Goal: Task Accomplishment & Management: Complete application form

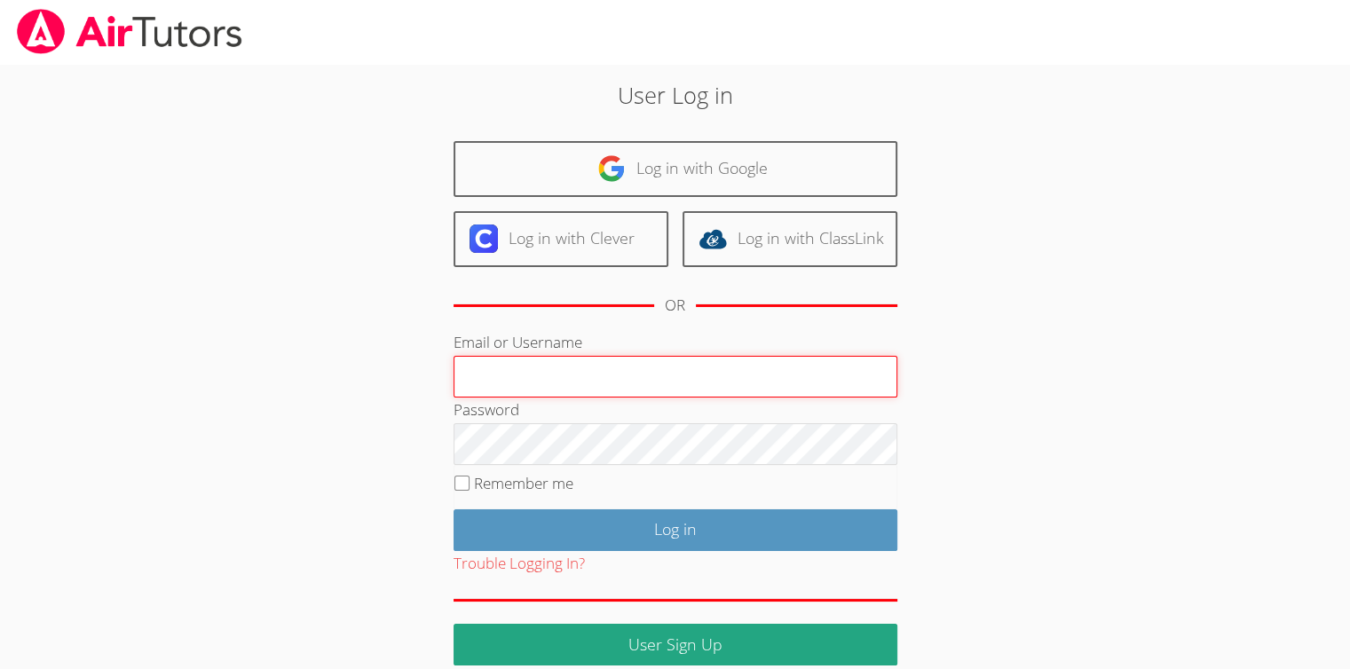
type input "[EMAIL_ADDRESS][DOMAIN_NAME]"
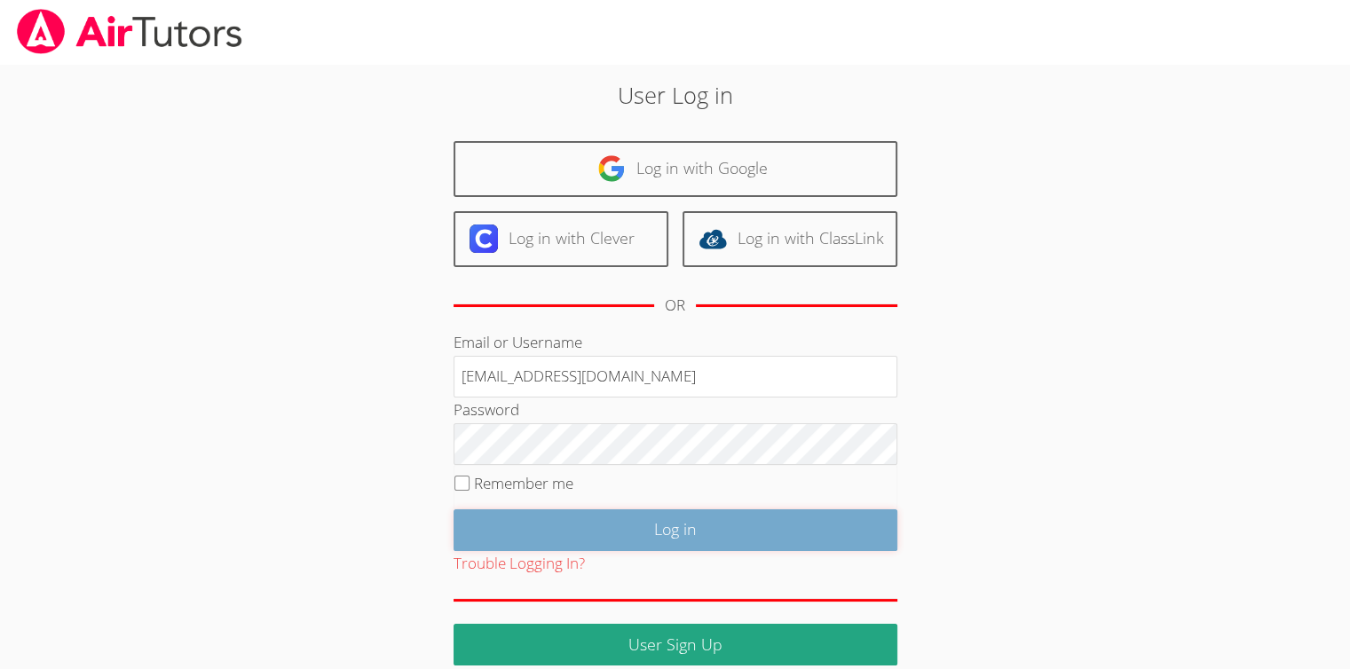
click at [683, 537] on input "Log in" at bounding box center [676, 530] width 444 height 42
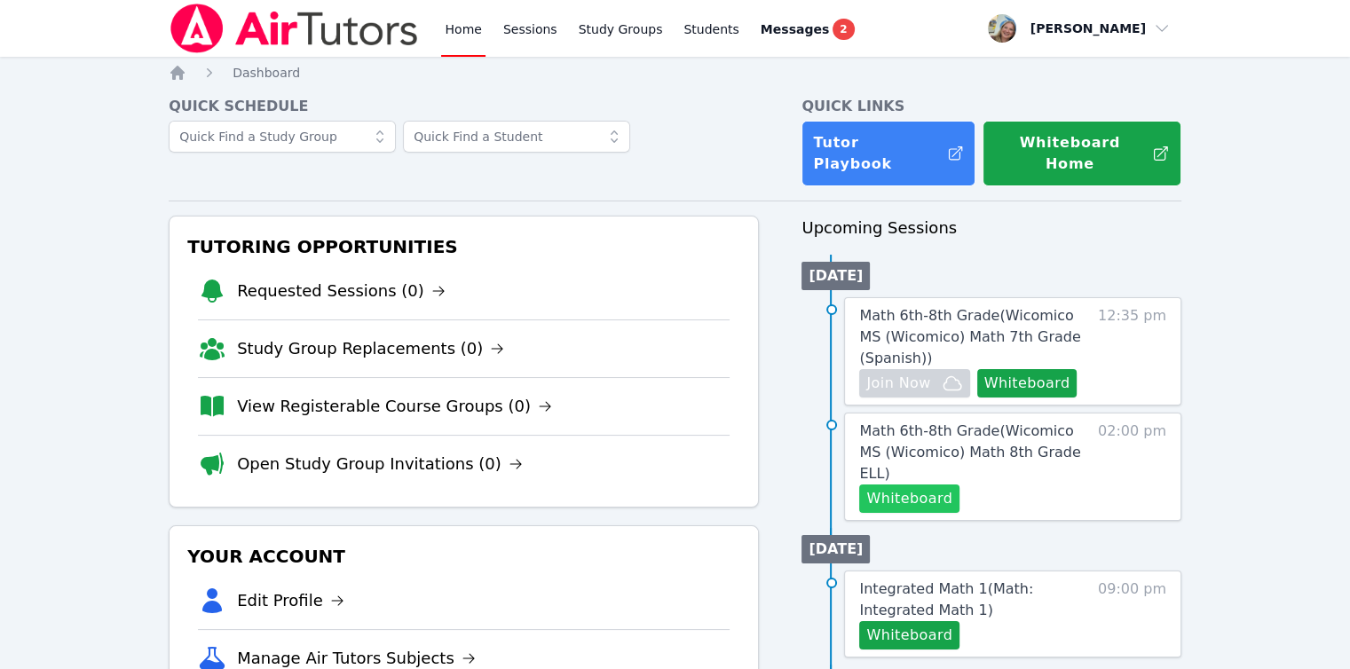
click at [911, 485] on button "Whiteboard" at bounding box center [909, 499] width 100 height 28
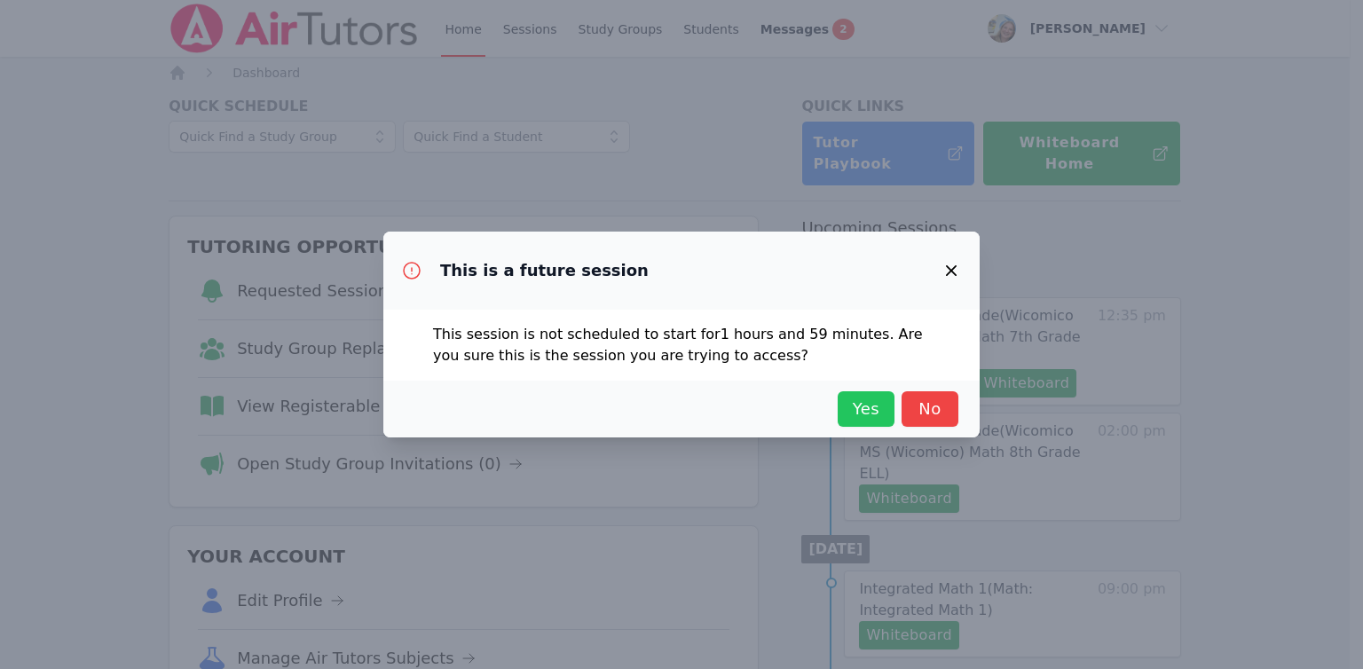
click at [881, 414] on span "Yes" at bounding box center [866, 409] width 39 height 25
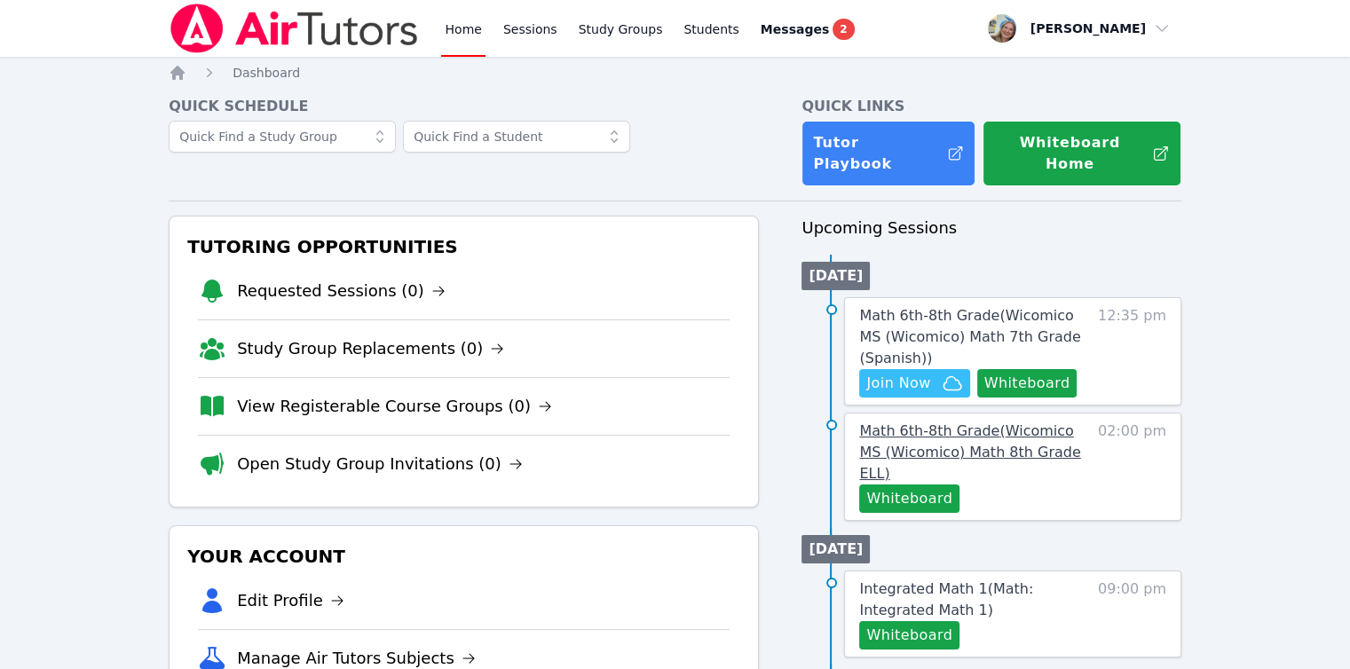
click at [987, 426] on span "Math 6th-8th Grade ( Wicomico MS (Wicomico) Math 8th Grade ELL )" at bounding box center [969, 451] width 221 height 59
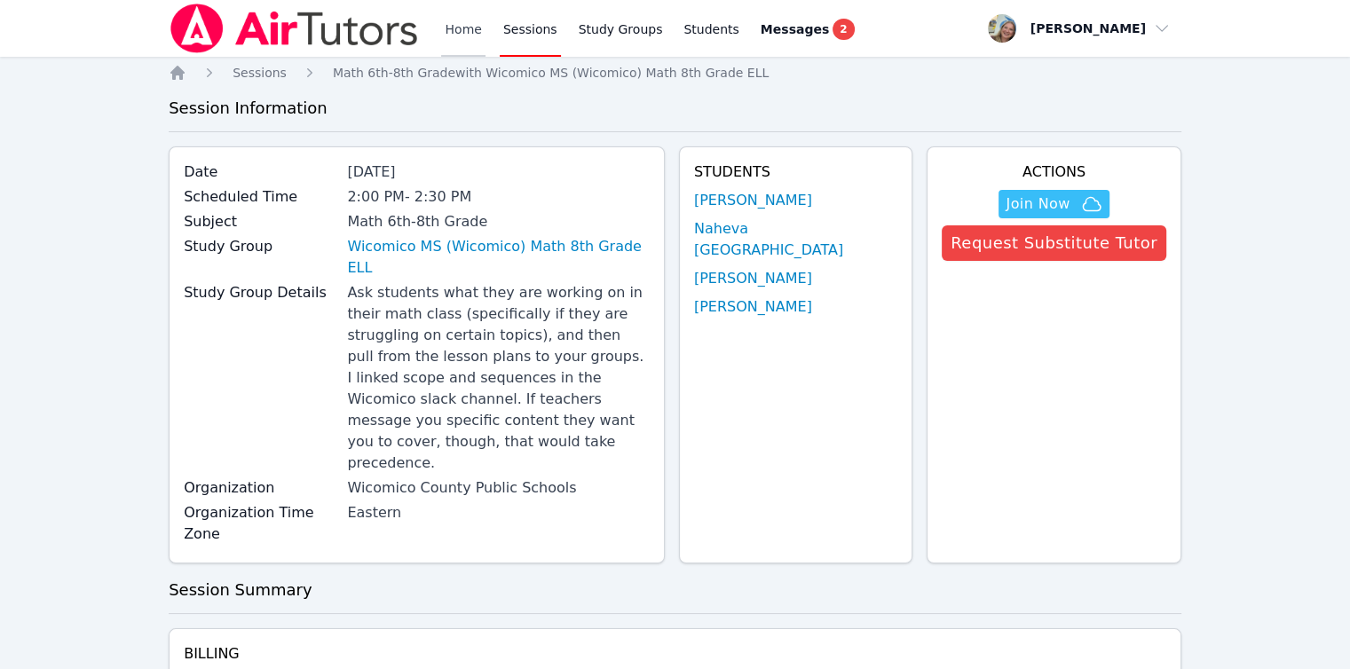
click at [453, 22] on link "Home" at bounding box center [462, 28] width 43 height 57
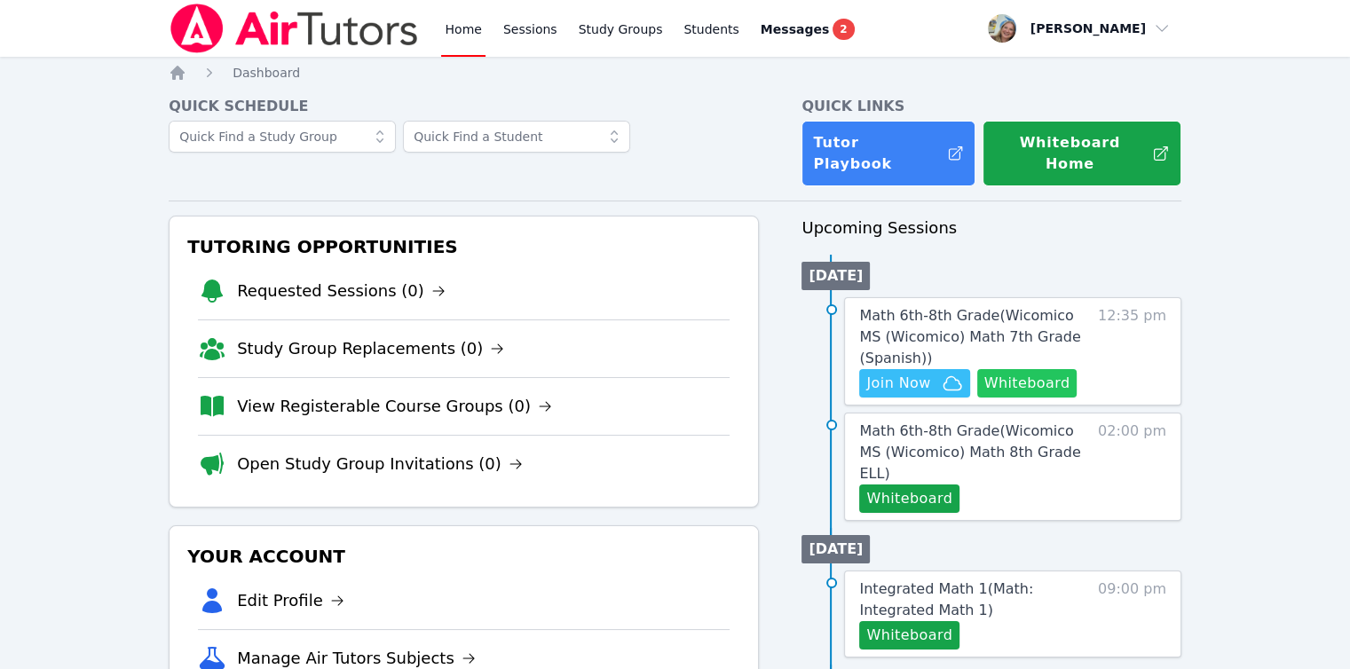
click at [1033, 369] on button "Whiteboard" at bounding box center [1027, 383] width 100 height 28
click at [893, 320] on span "Math 6th-8th Grade ( Wicomico MS (Wicomico) Math 7th Grade (Spanish) )" at bounding box center [969, 336] width 221 height 59
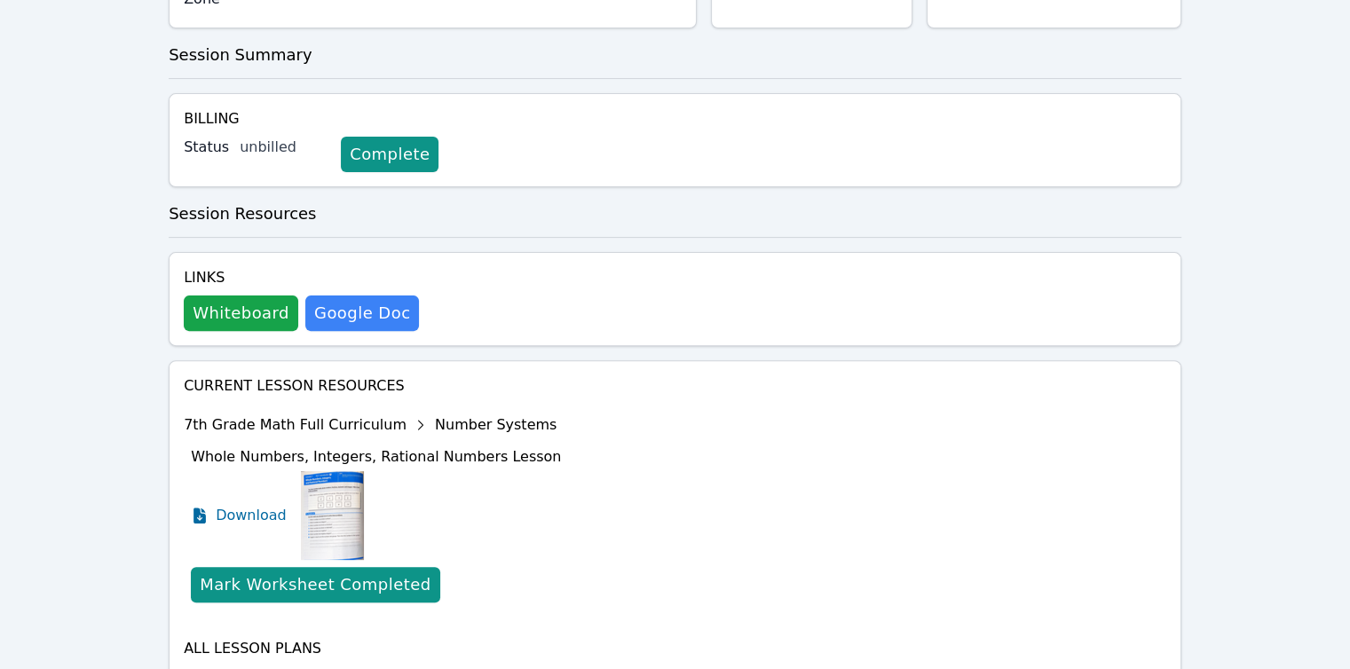
scroll to position [553, 0]
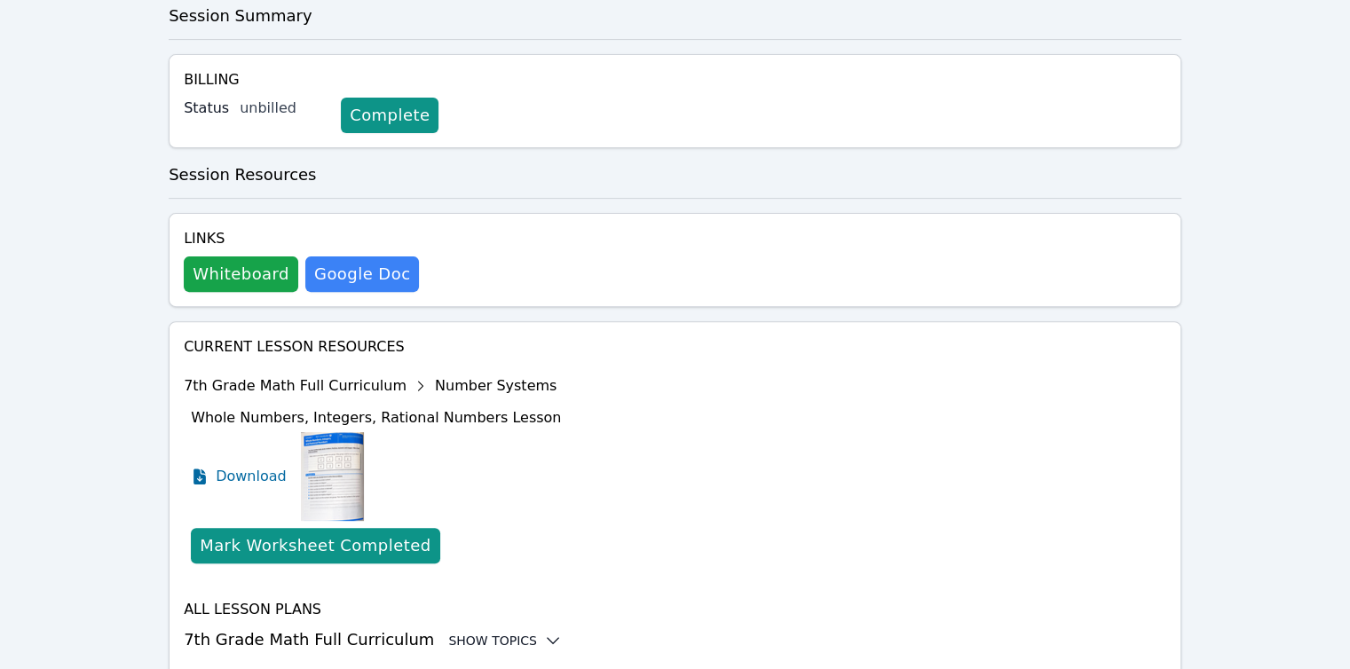
click at [544, 632] on icon at bounding box center [553, 641] width 18 height 18
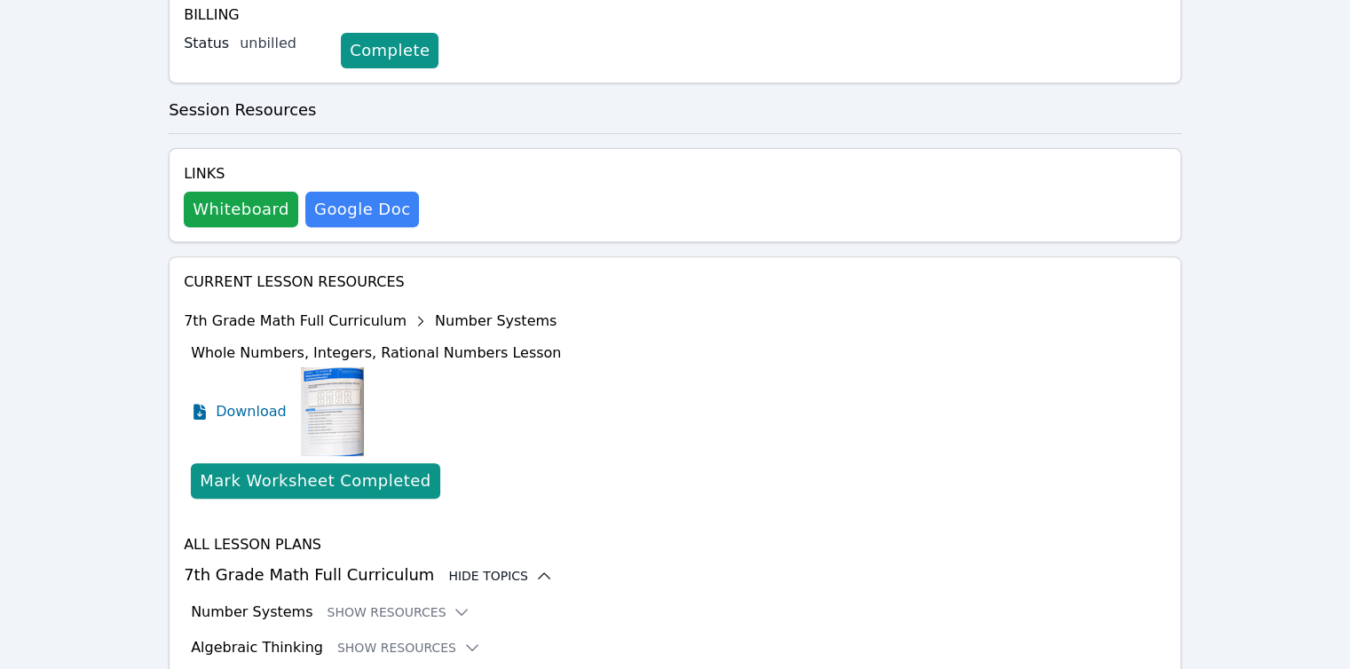
scroll to position [698, 0]
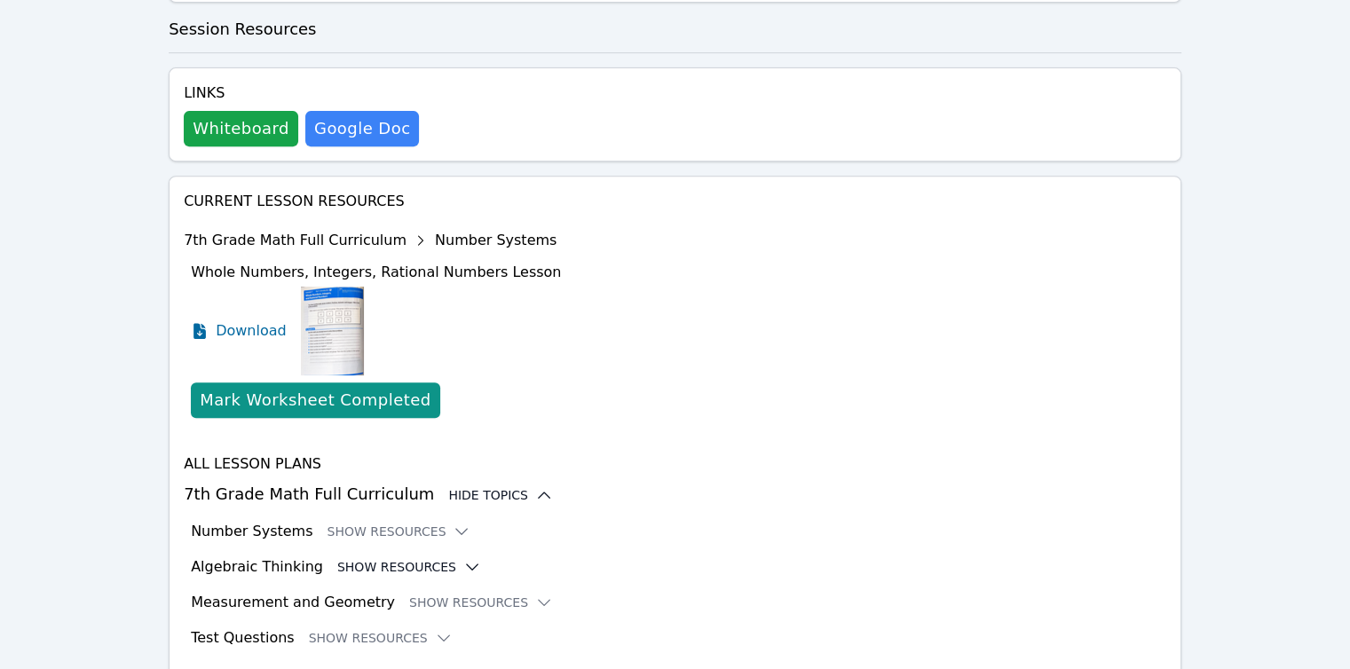
click at [463, 558] on icon at bounding box center [472, 567] width 18 height 18
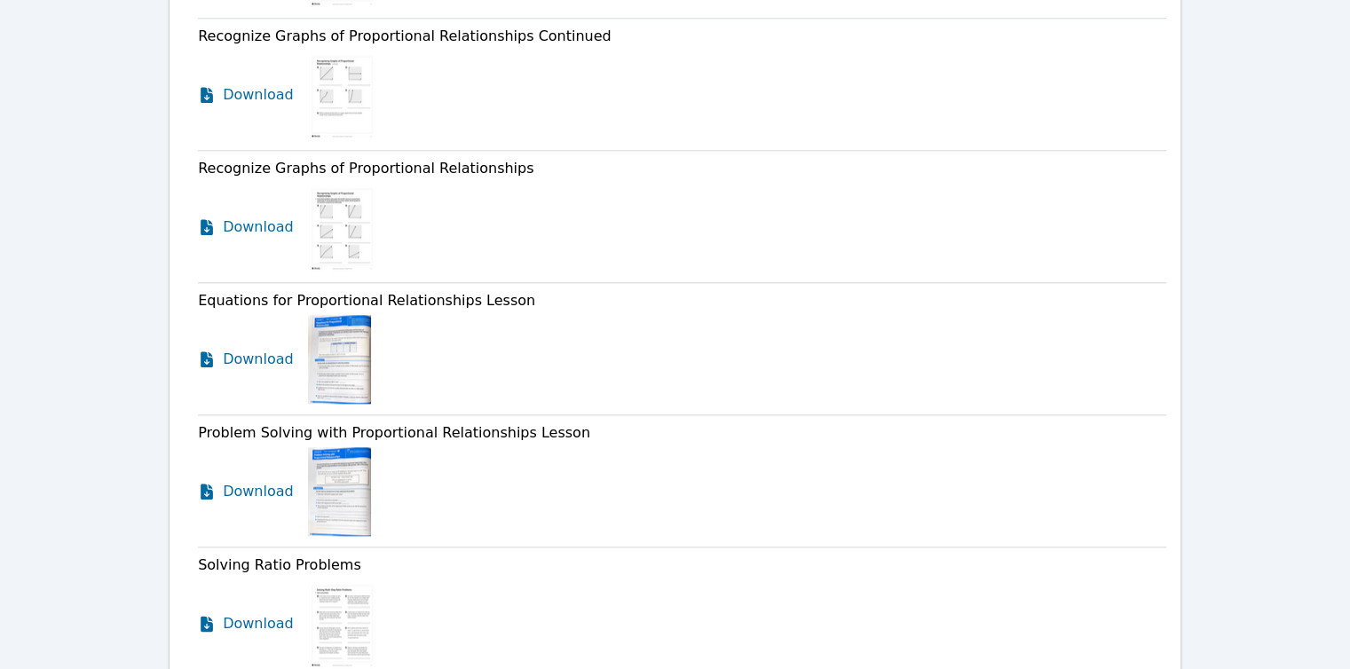
scroll to position [1941, 0]
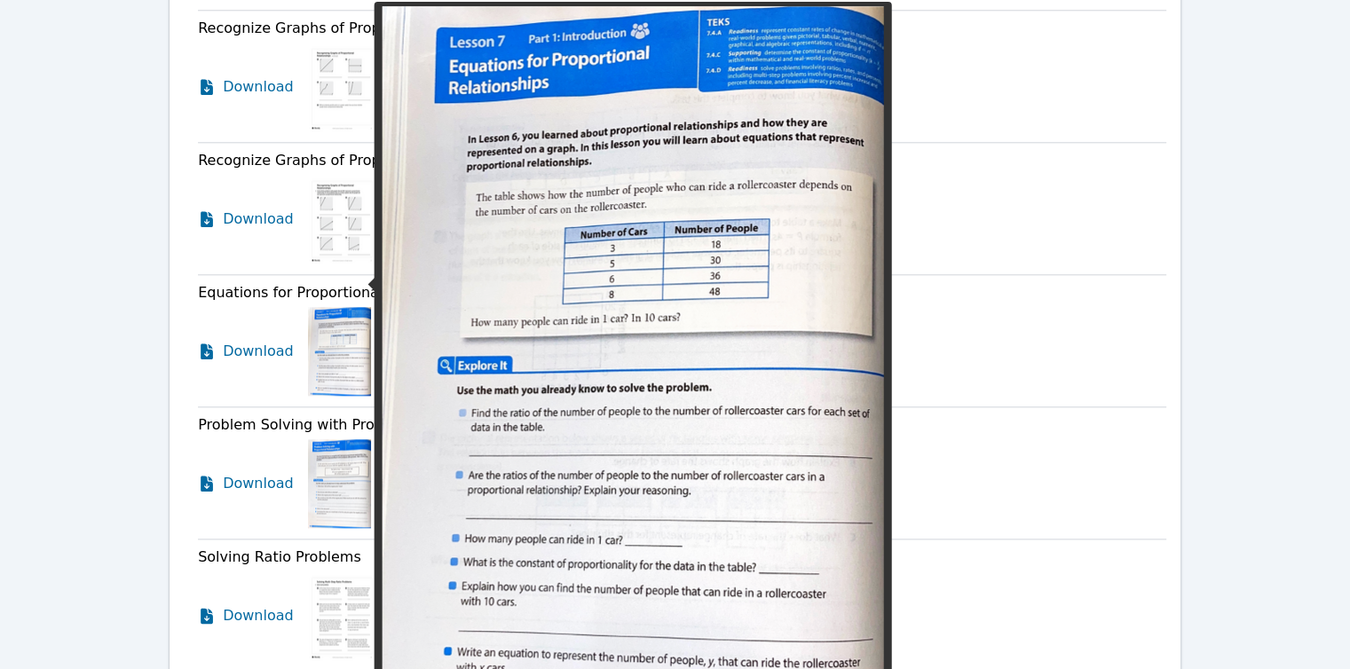
click at [310, 310] on img at bounding box center [339, 351] width 63 height 89
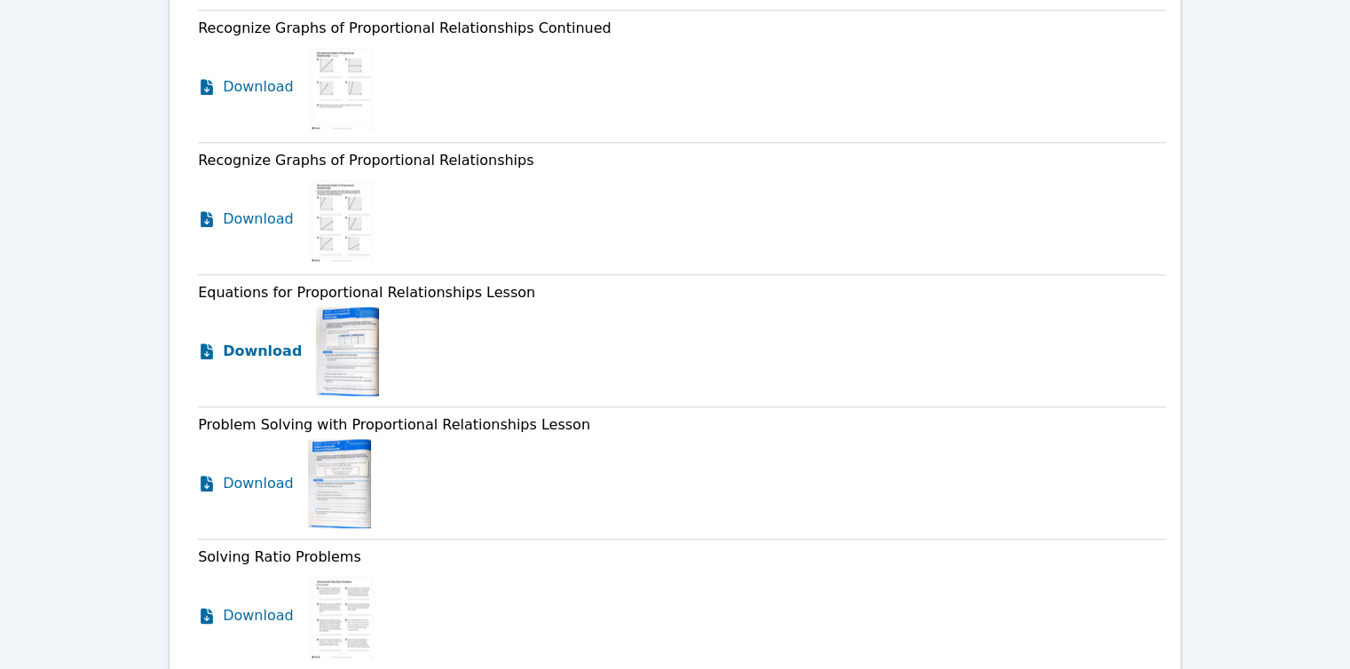
click at [271, 341] on span "Download" at bounding box center [262, 351] width 79 height 21
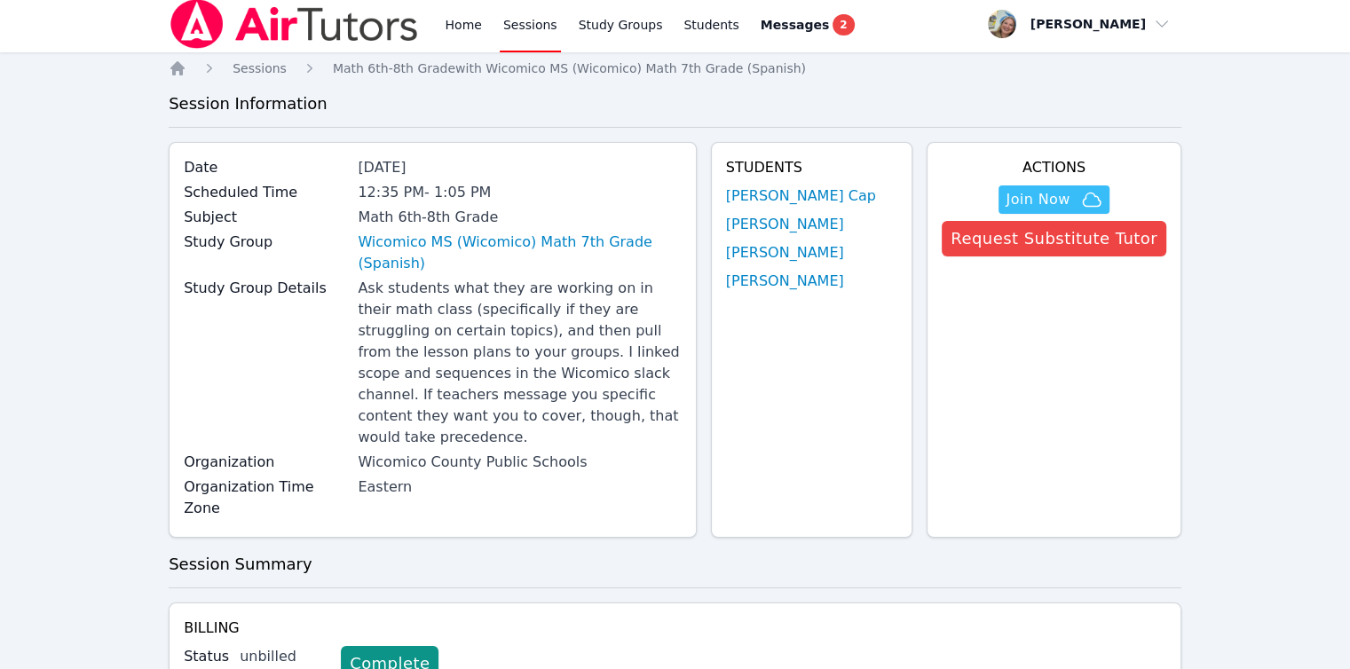
scroll to position [0, 0]
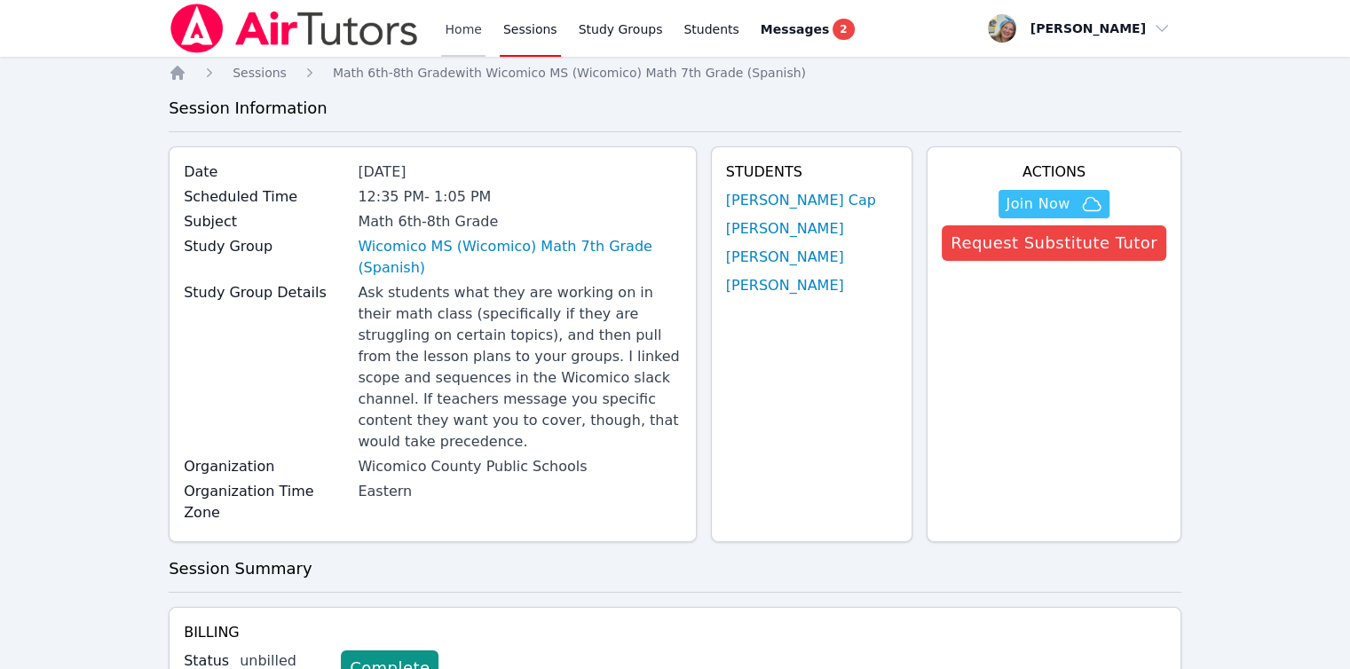
click at [453, 36] on link "Home" at bounding box center [462, 28] width 43 height 57
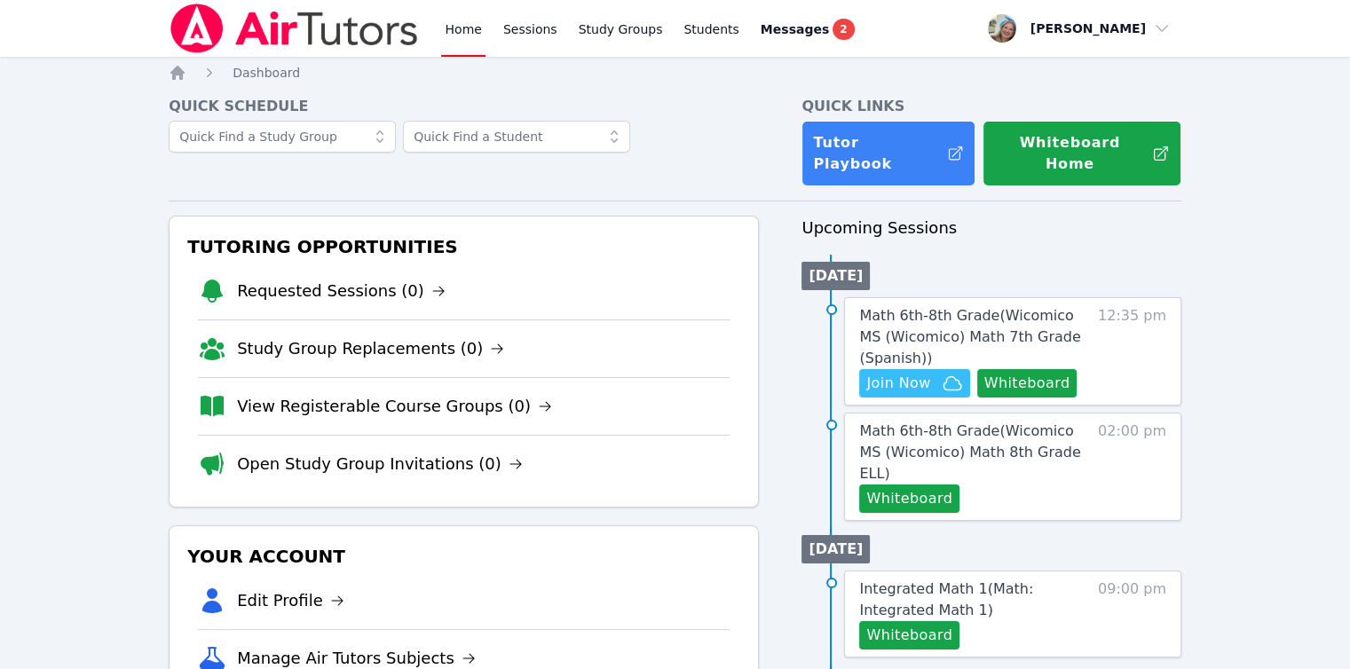
click at [453, 36] on link "Home" at bounding box center [462, 28] width 43 height 57
click at [930, 373] on span "Join Now" at bounding box center [914, 383] width 96 height 21
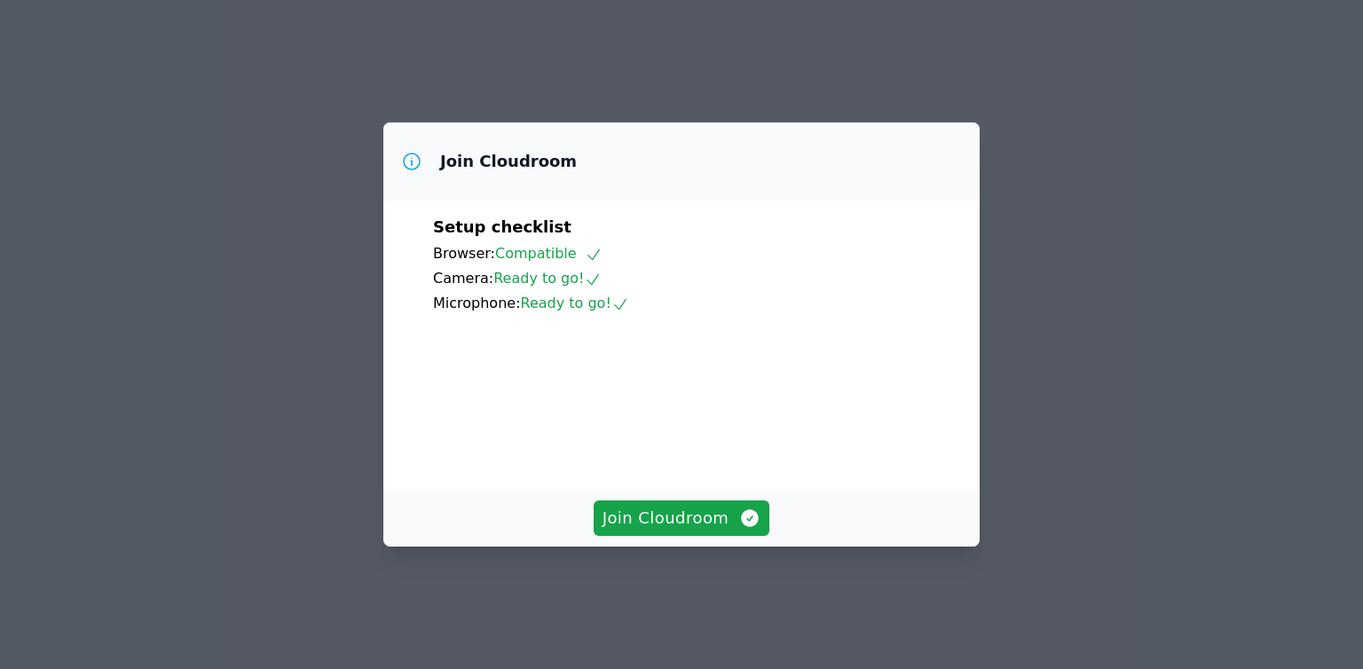
click at [689, 518] on div "Join Cloudroom" at bounding box center [681, 518] width 596 height 57
click at [698, 531] on span "Join Cloudroom" at bounding box center [682, 518] width 159 height 25
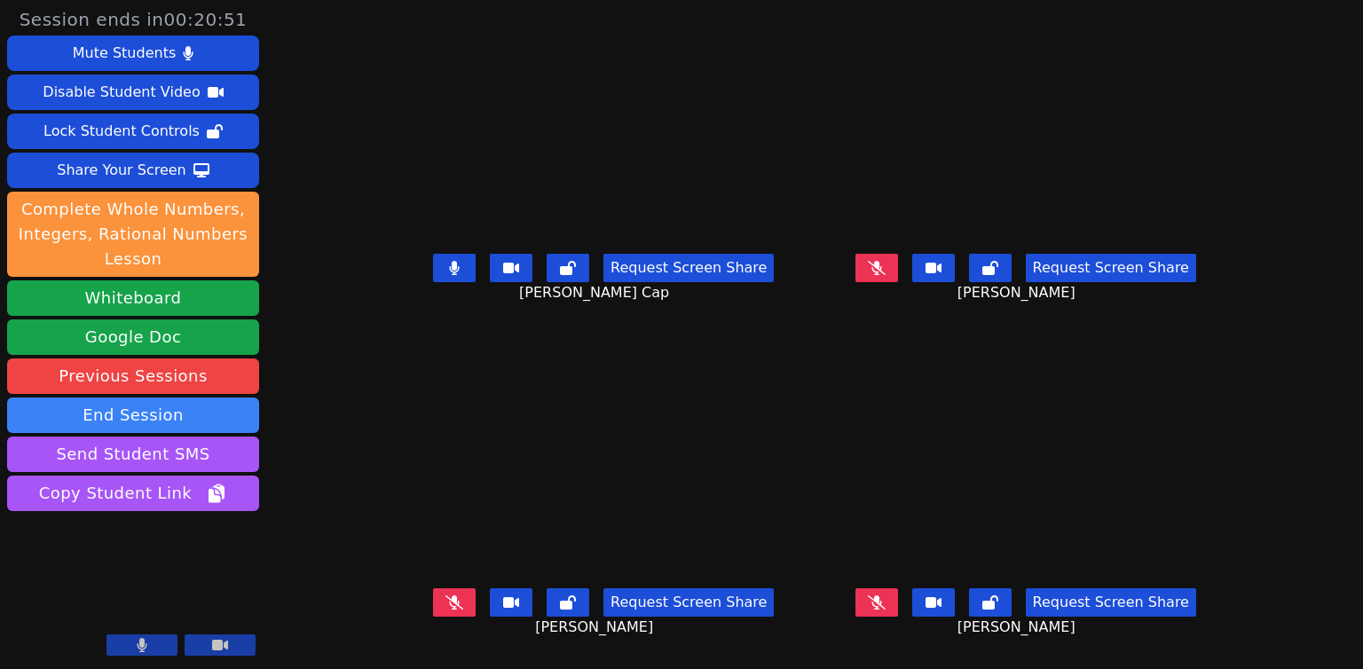
scroll to position [13, 0]
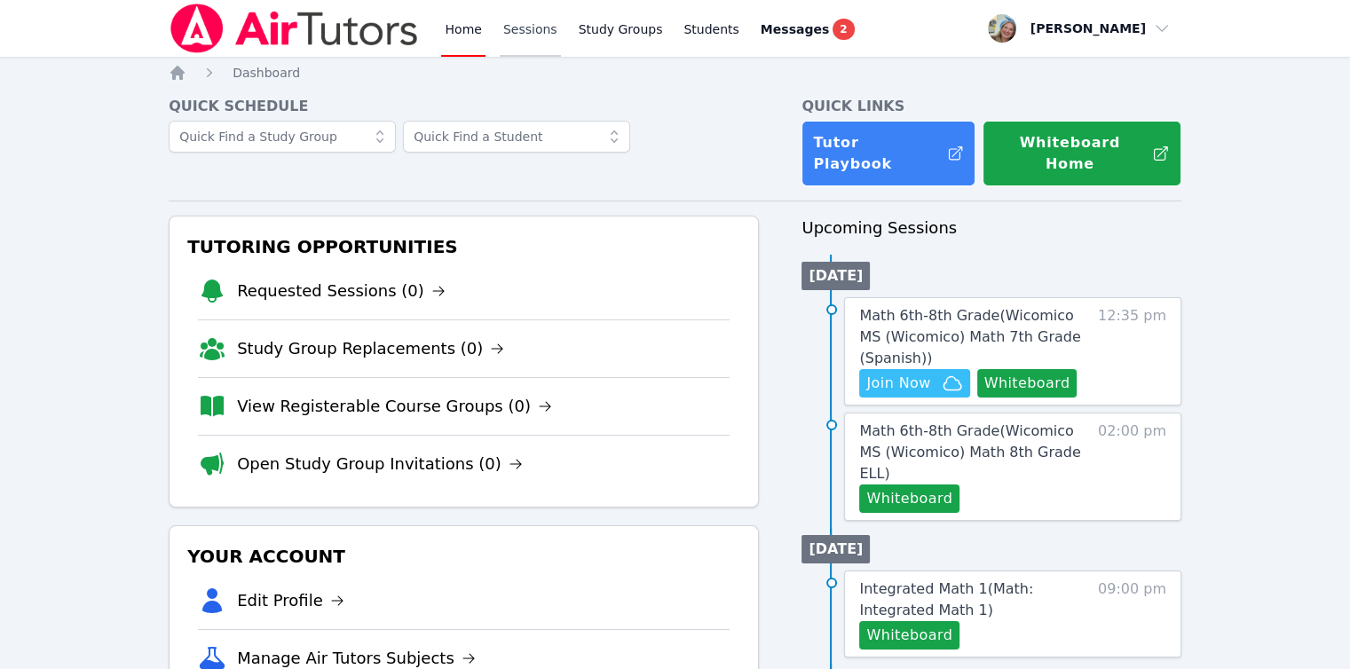
click at [508, 29] on link "Sessions" at bounding box center [530, 28] width 61 height 57
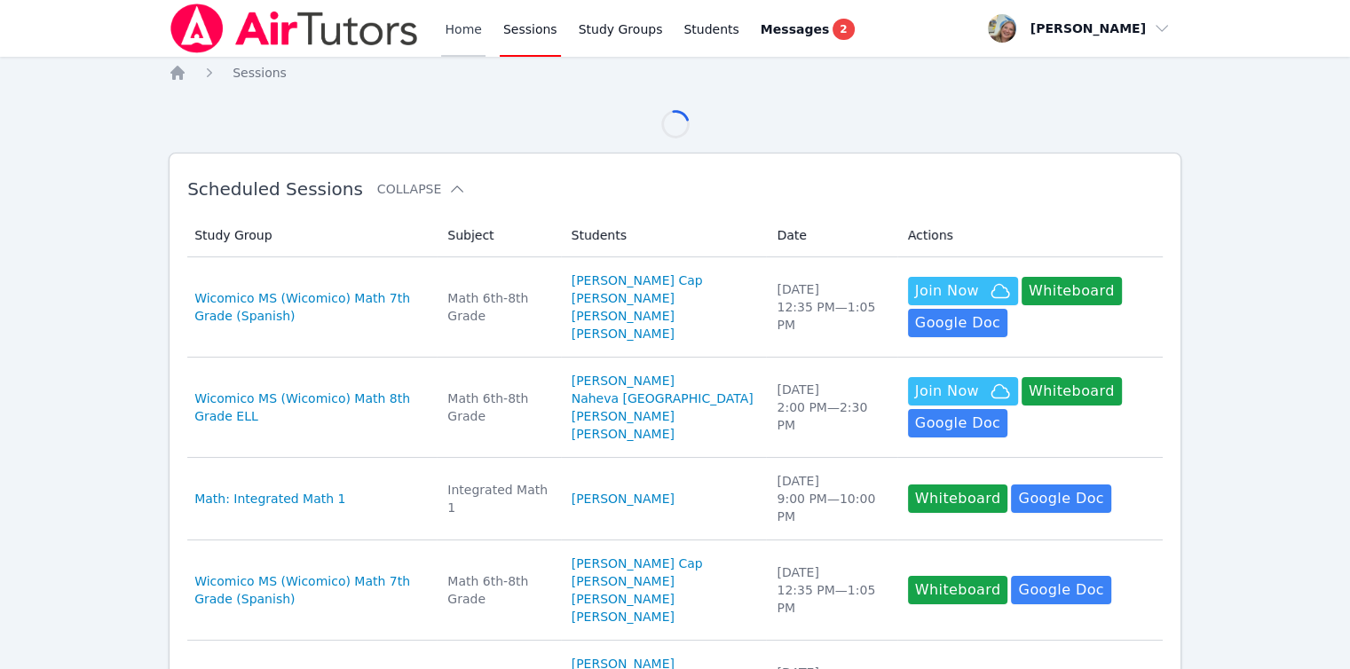
click at [469, 32] on link "Home" at bounding box center [462, 28] width 43 height 57
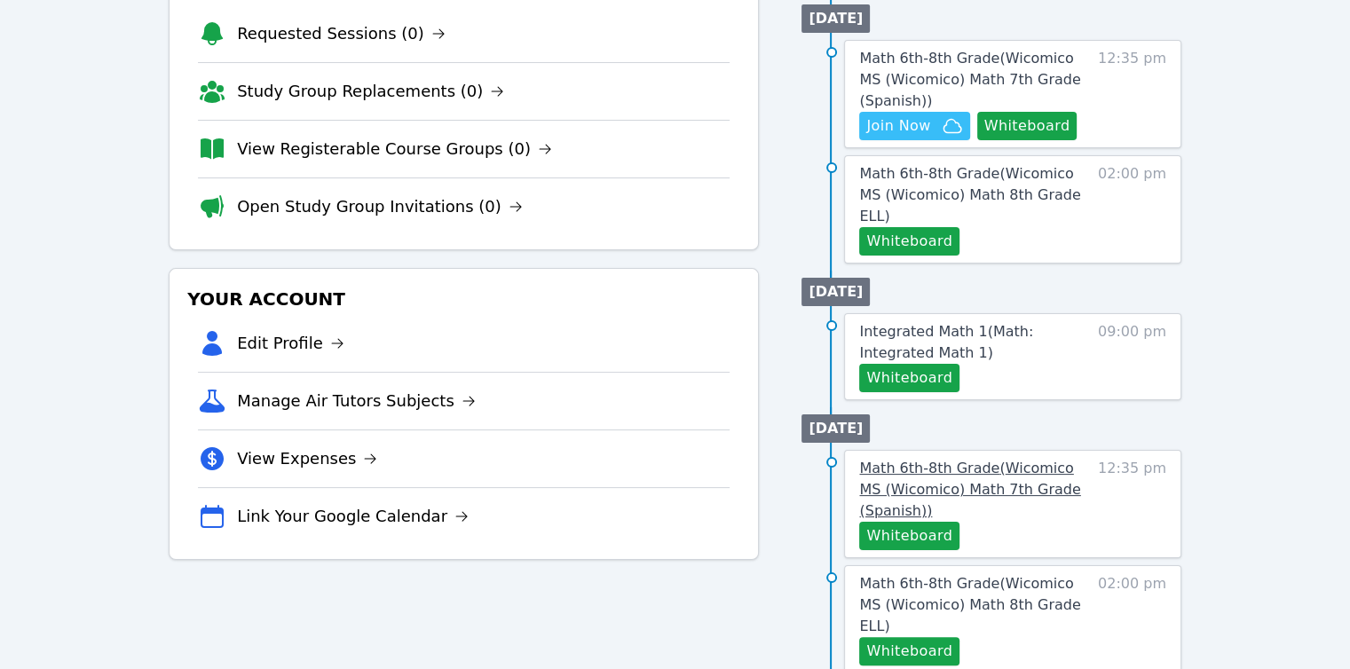
scroll to position [266, 0]
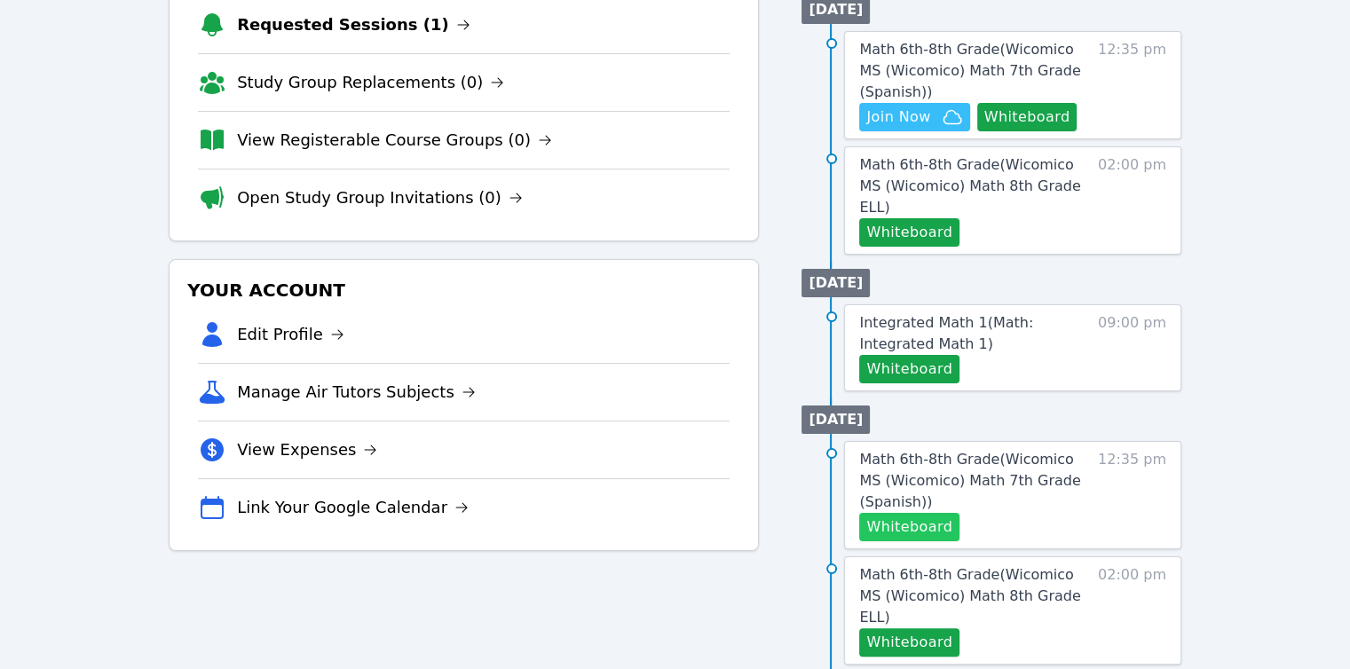
click at [907, 513] on button "Whiteboard" at bounding box center [909, 527] width 100 height 28
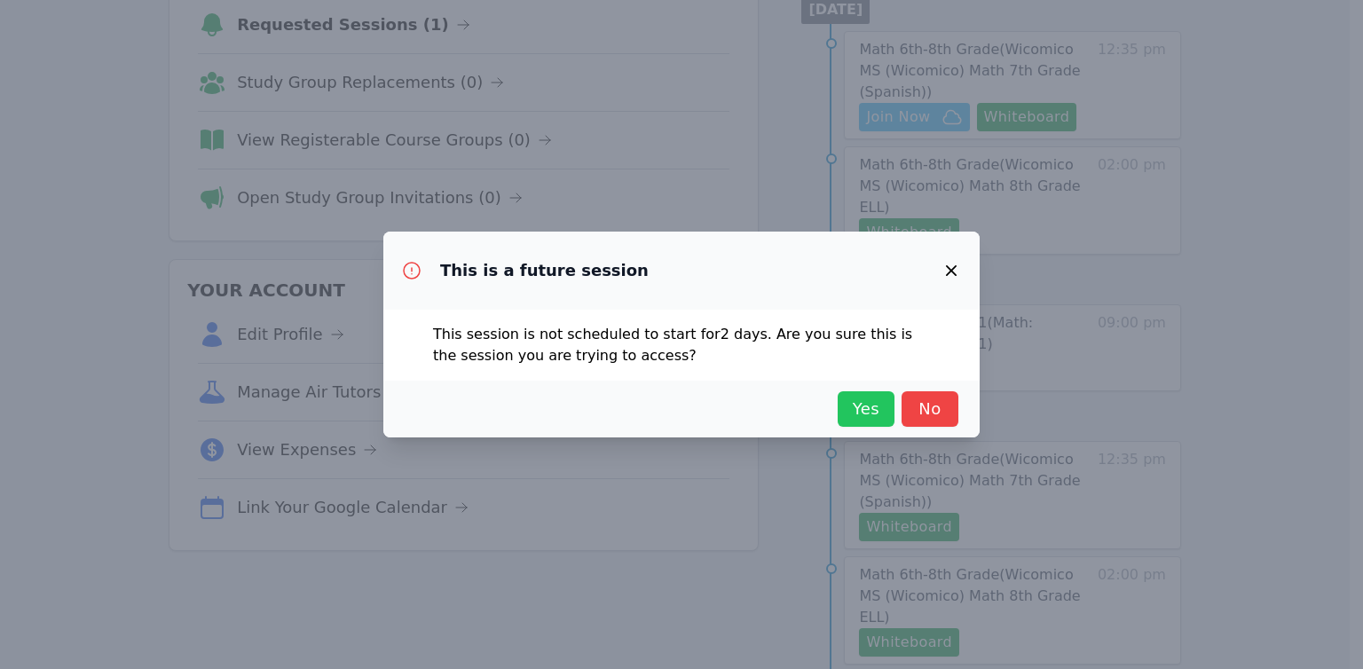
click at [873, 415] on span "Yes" at bounding box center [866, 409] width 39 height 25
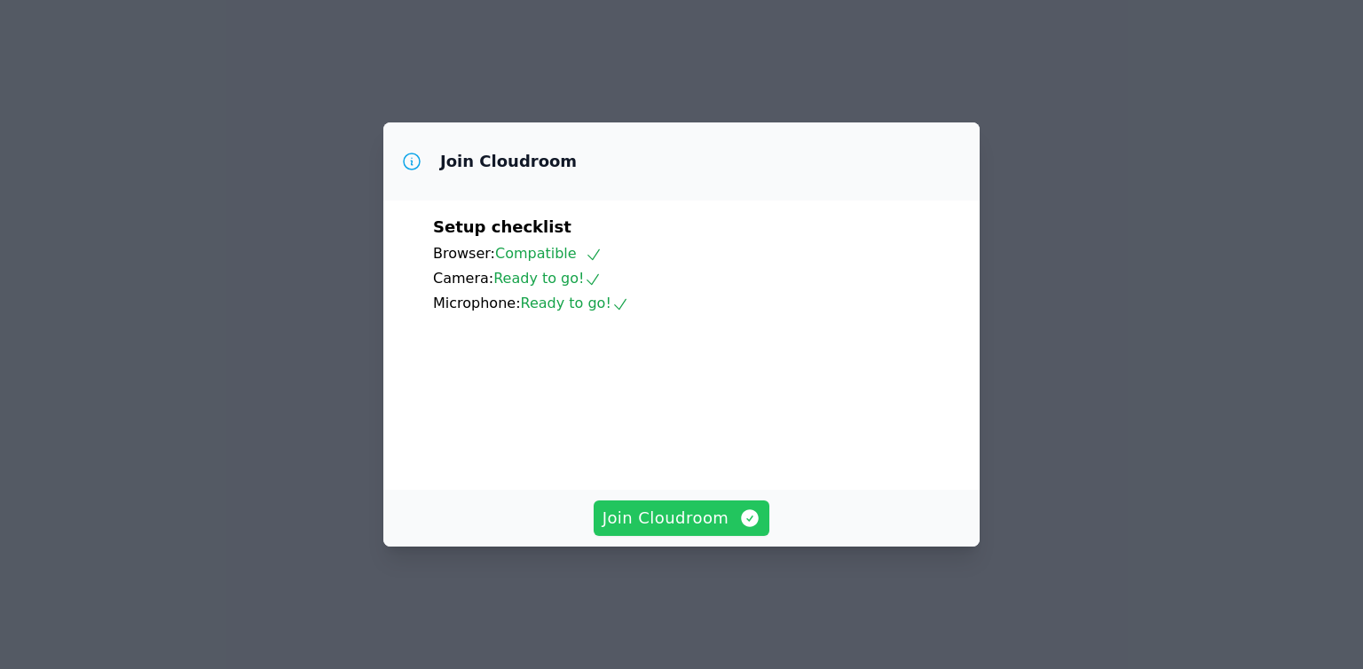
click at [709, 531] on span "Join Cloudroom" at bounding box center [682, 518] width 159 height 25
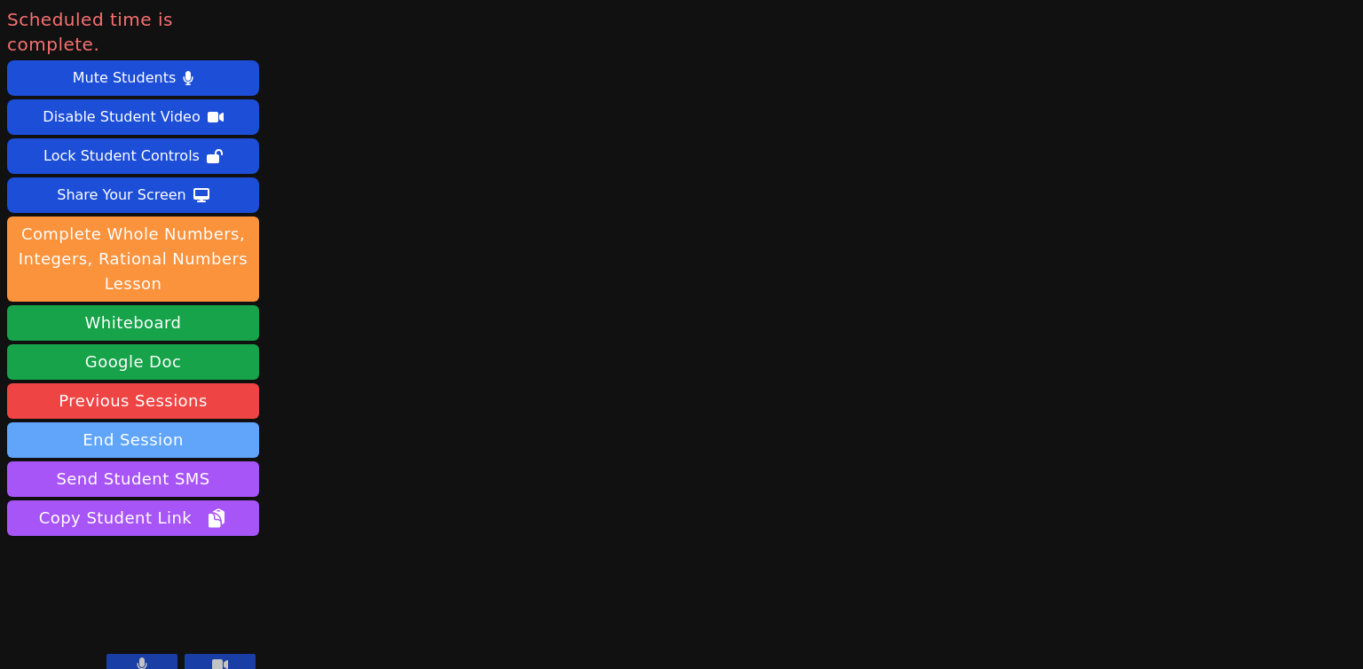
click at [199, 425] on button "End Session" at bounding box center [133, 440] width 252 height 36
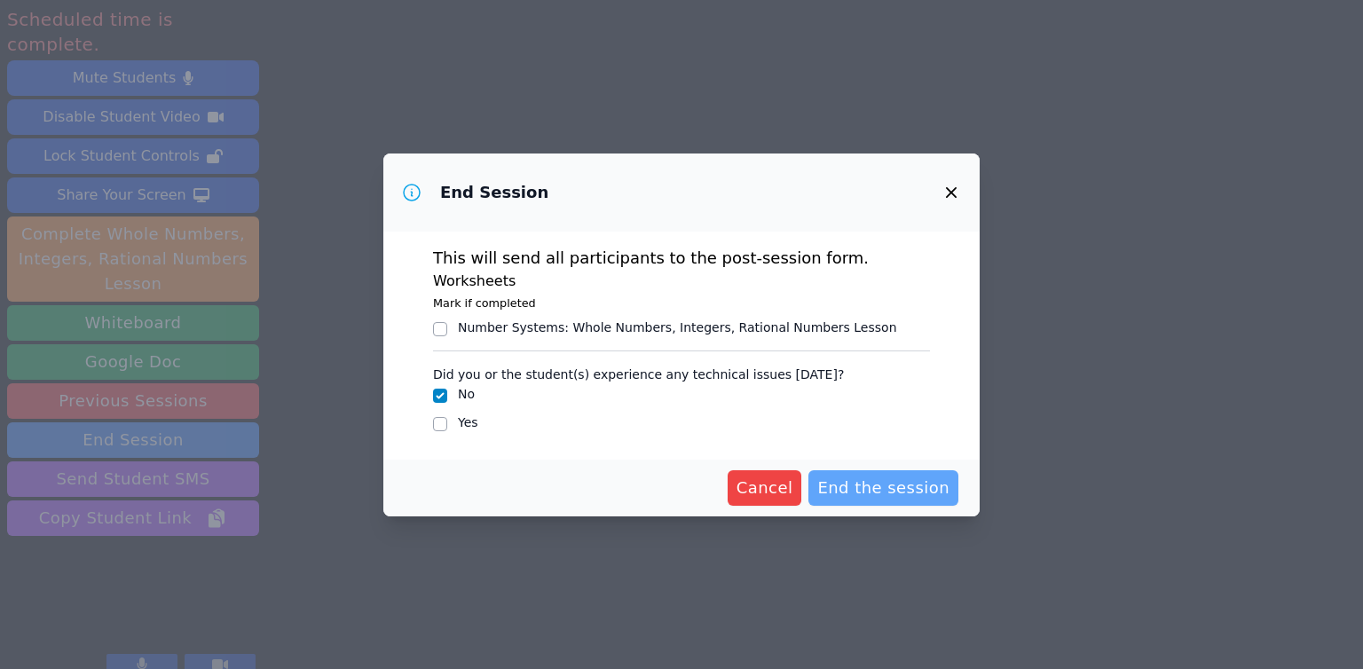
click at [857, 494] on span "End the session" at bounding box center [883, 488] width 132 height 25
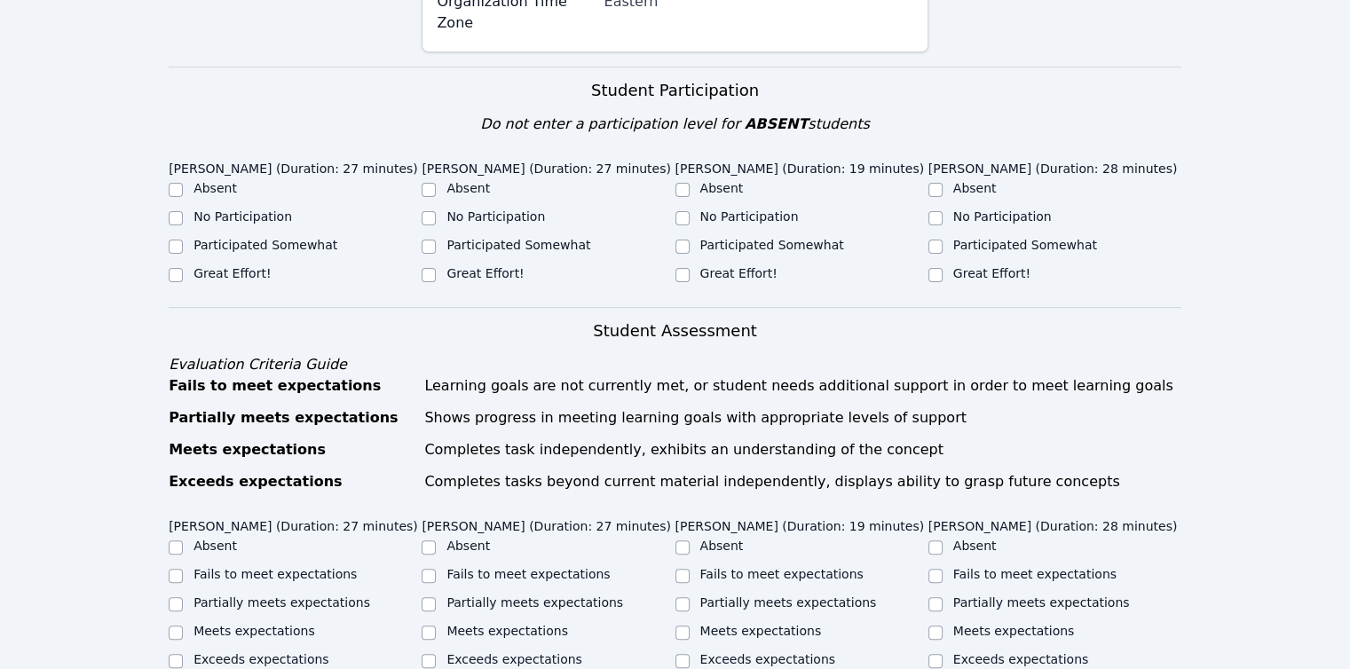
scroll to position [621, 0]
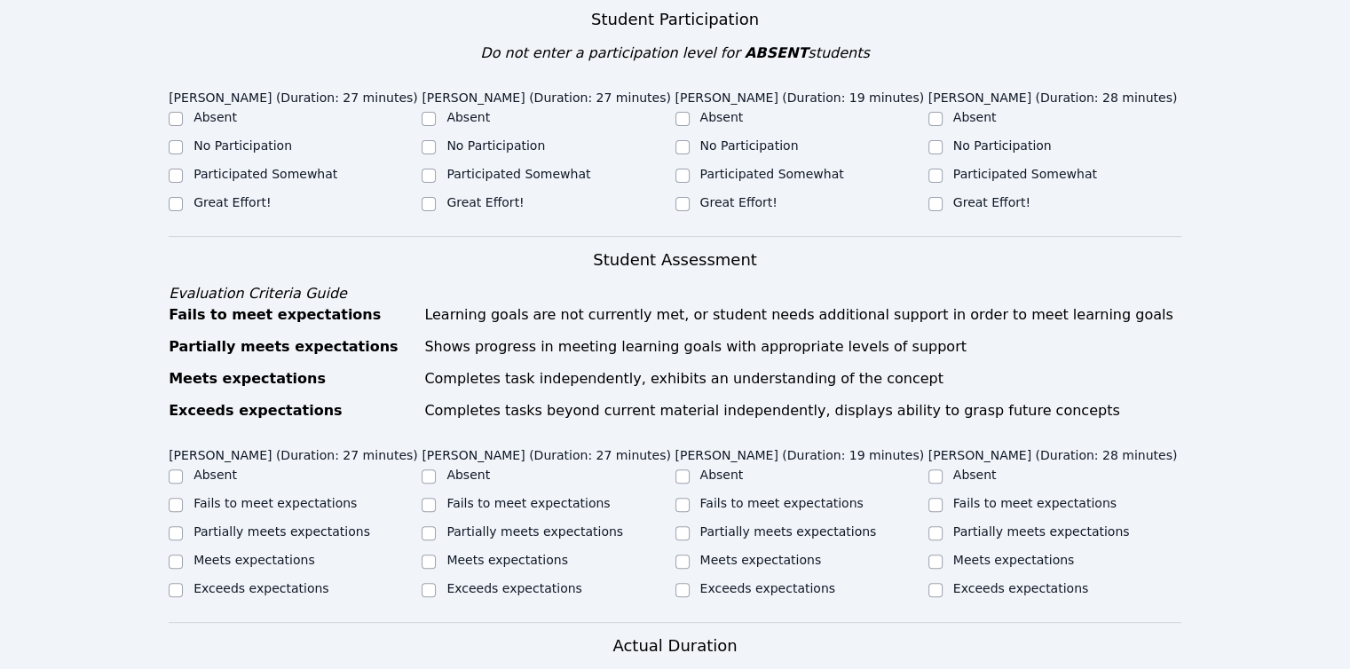
click at [224, 138] on label "No Participation" at bounding box center [242, 145] width 99 height 14
click at [183, 140] on input "No Participation" at bounding box center [176, 147] width 14 height 14
checkbox input "true"
click at [234, 167] on label "Participated Somewhat" at bounding box center [265, 174] width 144 height 14
click at [183, 169] on input "Participated Somewhat" at bounding box center [176, 176] width 14 height 14
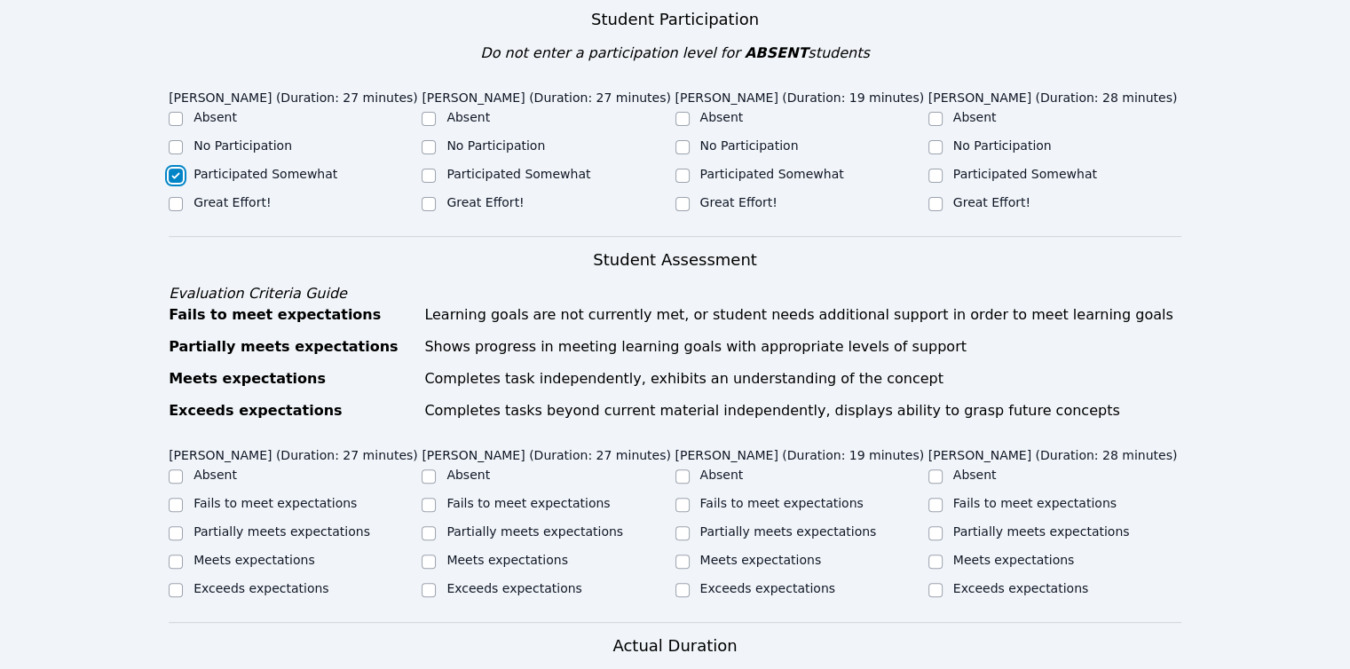
checkbox input "true"
checkbox input "false"
click at [430, 169] on input "Participated Somewhat" at bounding box center [429, 176] width 14 height 14
checkbox input "true"
click at [728, 167] on label "Participated Somewhat" at bounding box center [772, 174] width 144 height 14
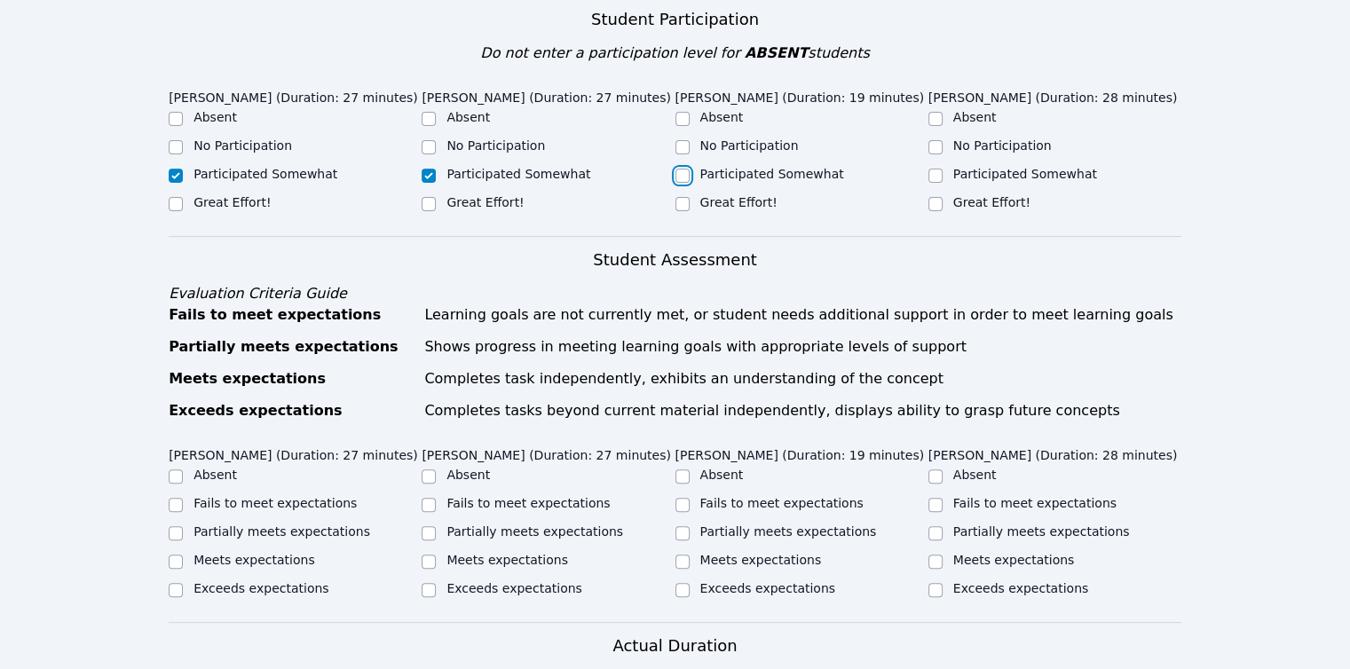
click at [690, 169] on input "Participated Somewhat" at bounding box center [682, 176] width 14 height 14
checkbox input "true"
click at [999, 195] on label "Great Effort!" at bounding box center [991, 202] width 77 height 14
click at [943, 197] on input "Great Effort!" at bounding box center [935, 204] width 14 height 14
checkbox input "true"
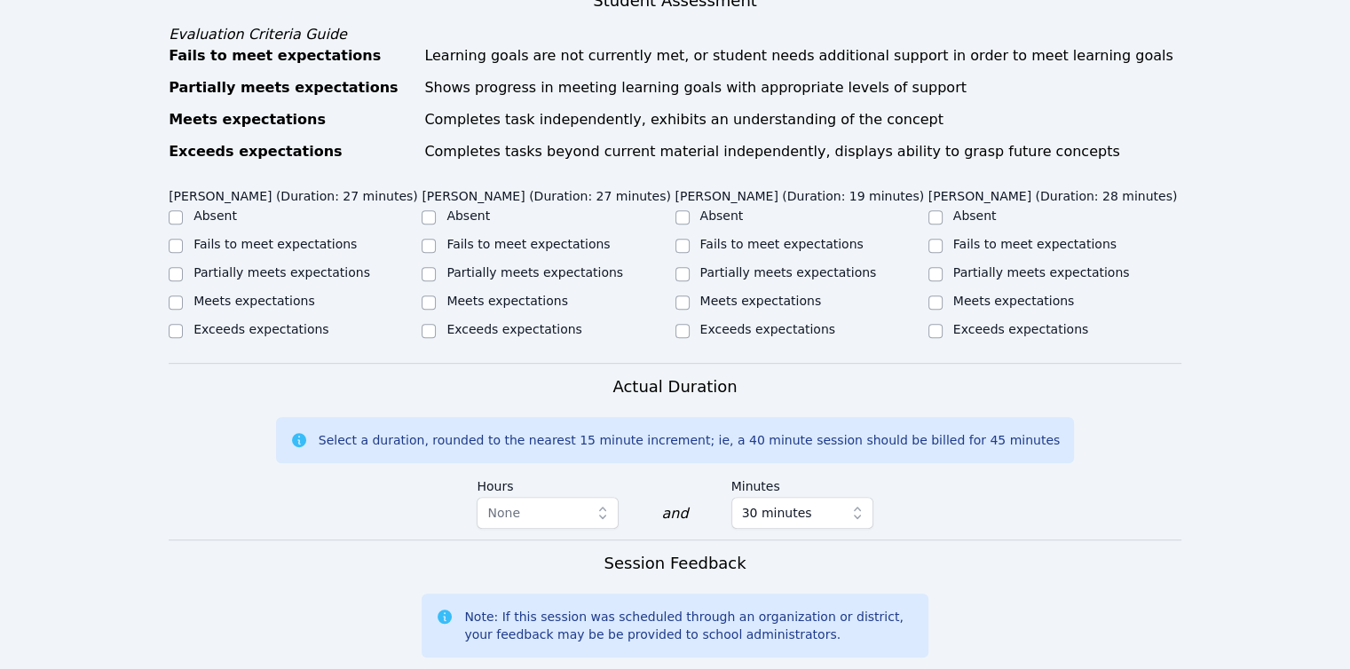
scroll to position [888, 0]
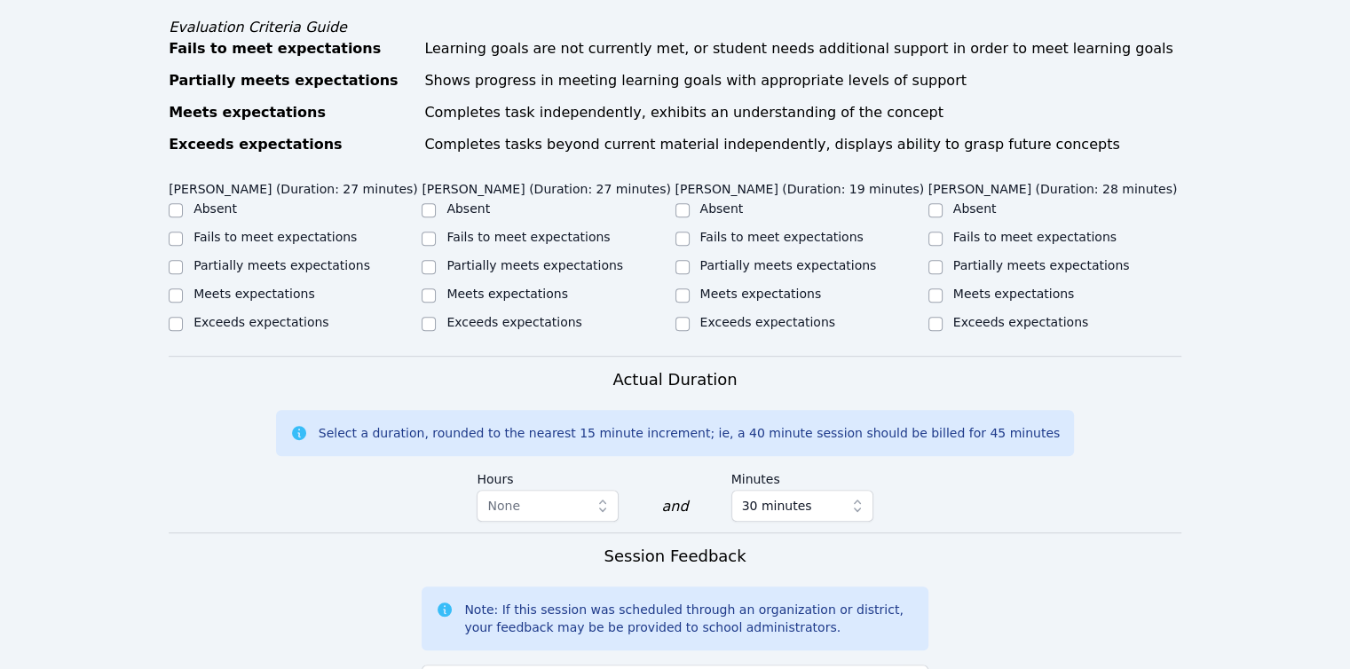
click at [987, 287] on label "Meets expectations" at bounding box center [1014, 294] width 122 height 14
click at [943, 288] on input "Meets expectations" at bounding box center [935, 295] width 14 height 14
checkbox input "true"
click at [771, 258] on label "Partially meets expectations" at bounding box center [788, 265] width 177 height 14
click at [690, 260] on input "Partially meets expectations" at bounding box center [682, 267] width 14 height 14
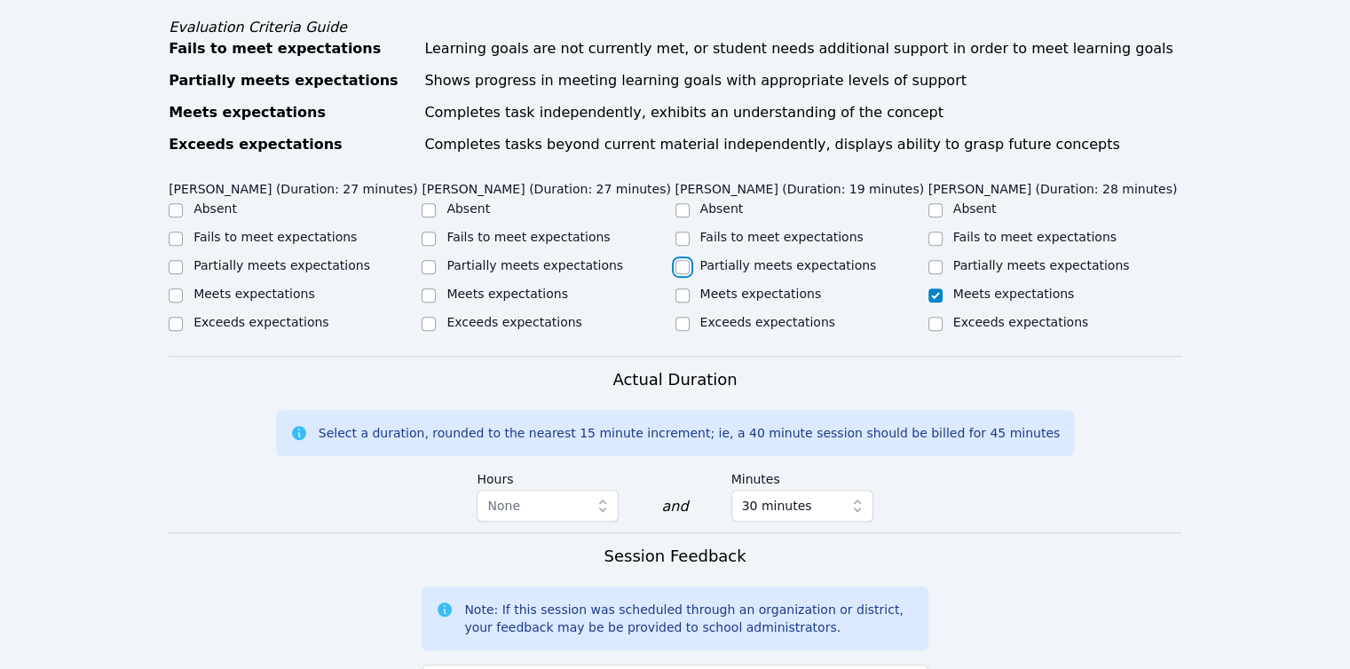
checkbox input "true"
click at [542, 258] on label "Partially meets expectations" at bounding box center [534, 265] width 177 height 14
click at [436, 260] on input "Partially meets expectations" at bounding box center [429, 267] width 14 height 14
checkbox input "true"
click at [331, 258] on label "Partially meets expectations" at bounding box center [281, 265] width 177 height 14
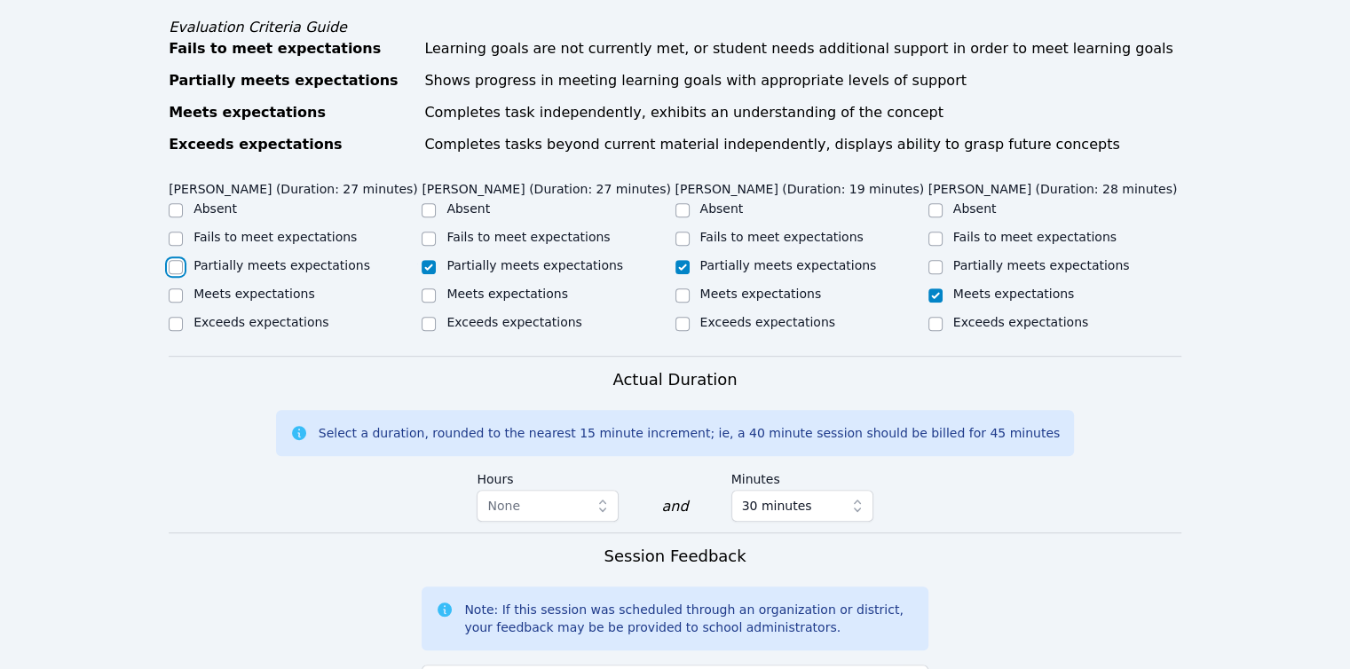
click at [183, 260] on input "Partially meets expectations" at bounding box center [176, 267] width 14 height 14
checkbox input "true"
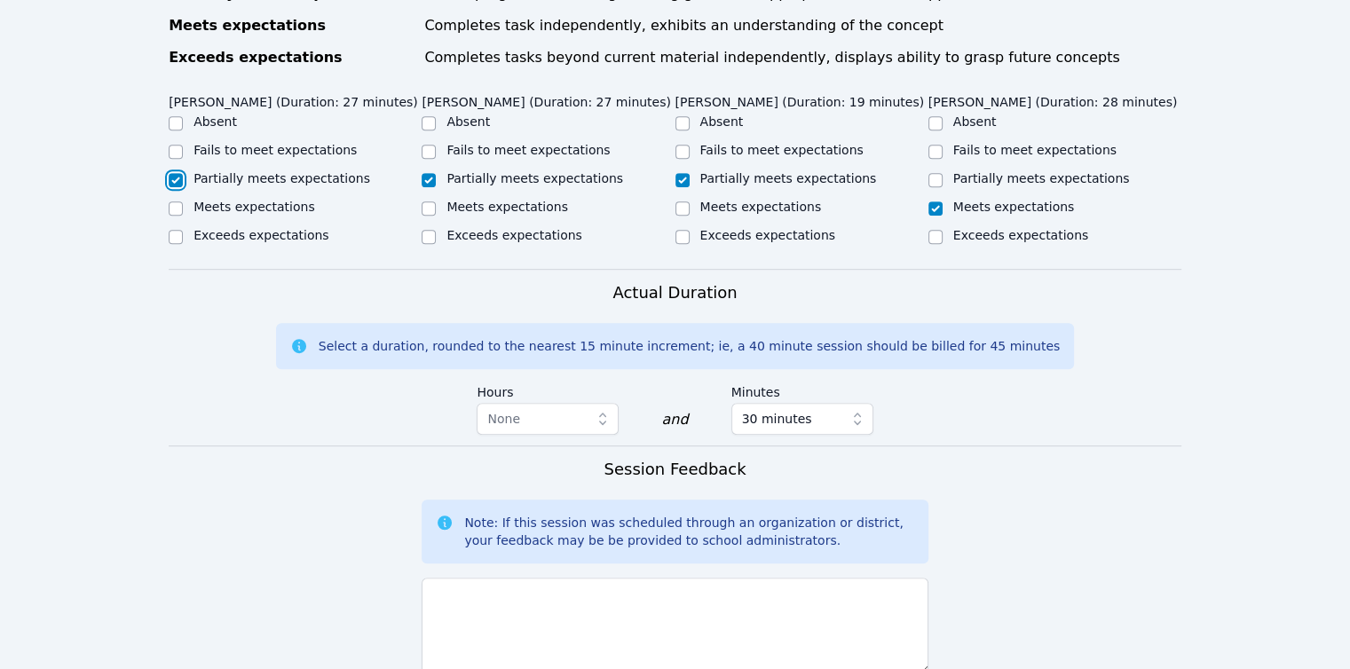
scroll to position [1154, 0]
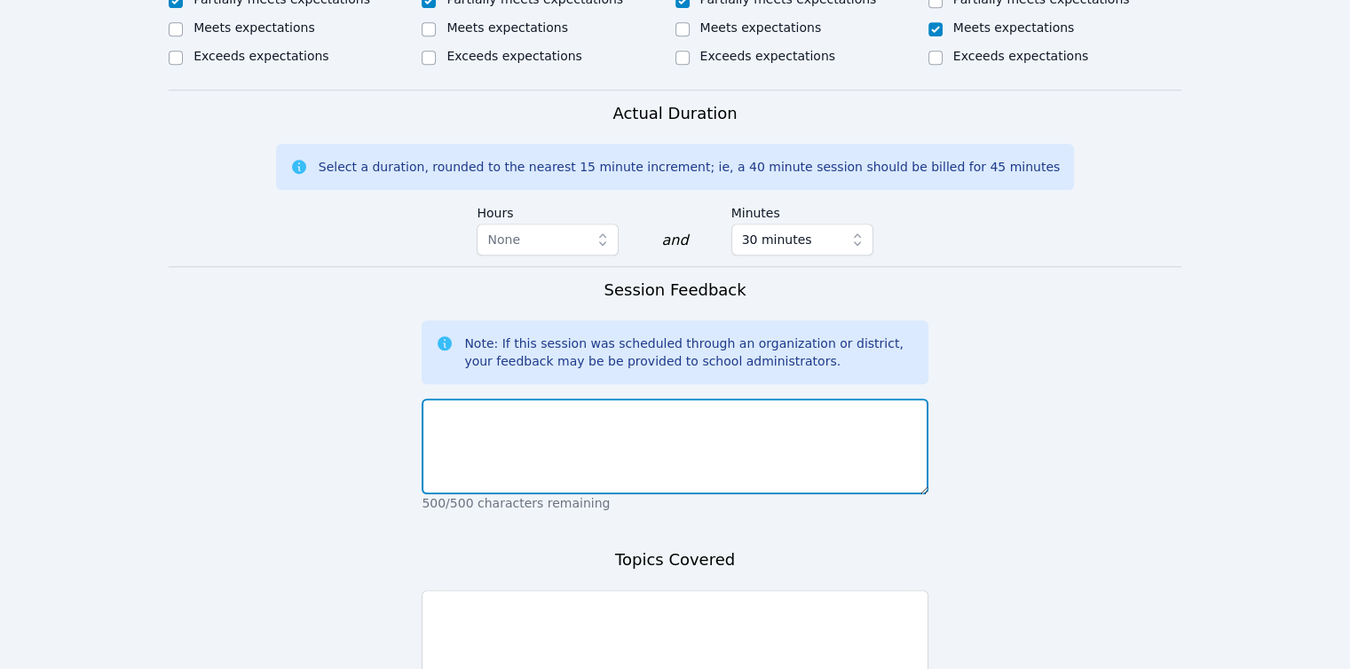
click at [645, 414] on textarea at bounding box center [675, 446] width 506 height 96
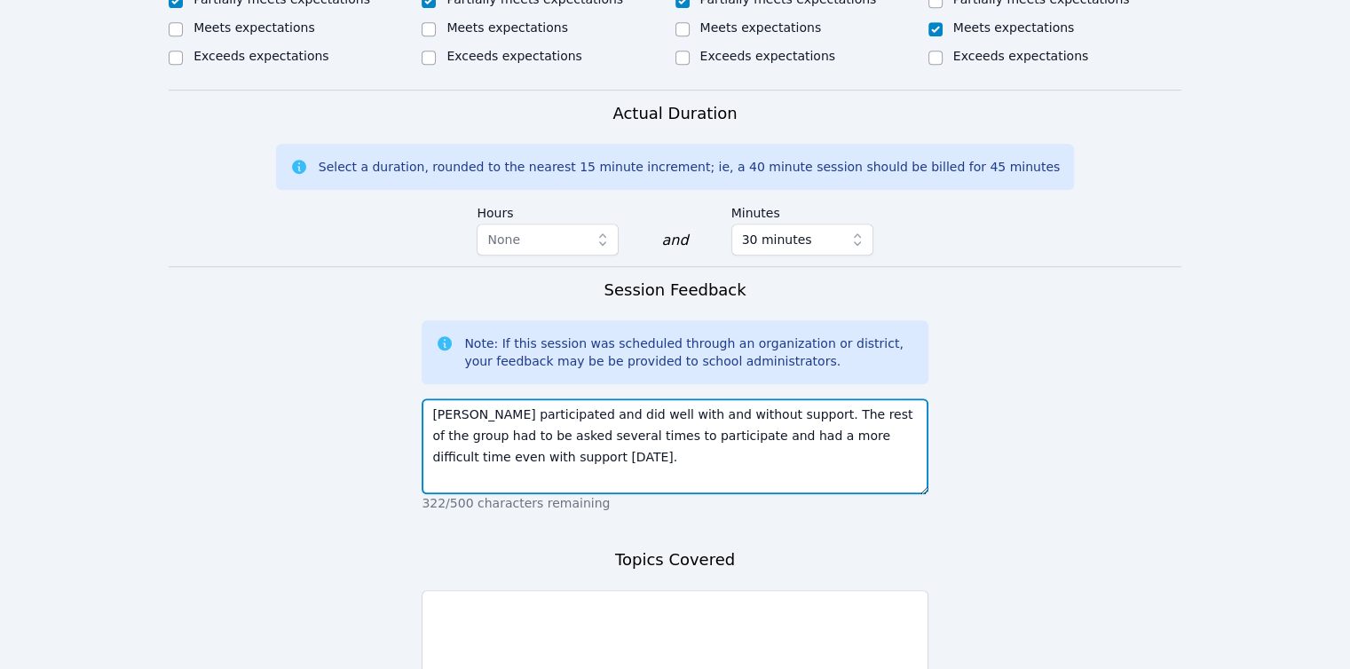
type textarea "Dulce participated and did well with and without support. The rest of the group…"
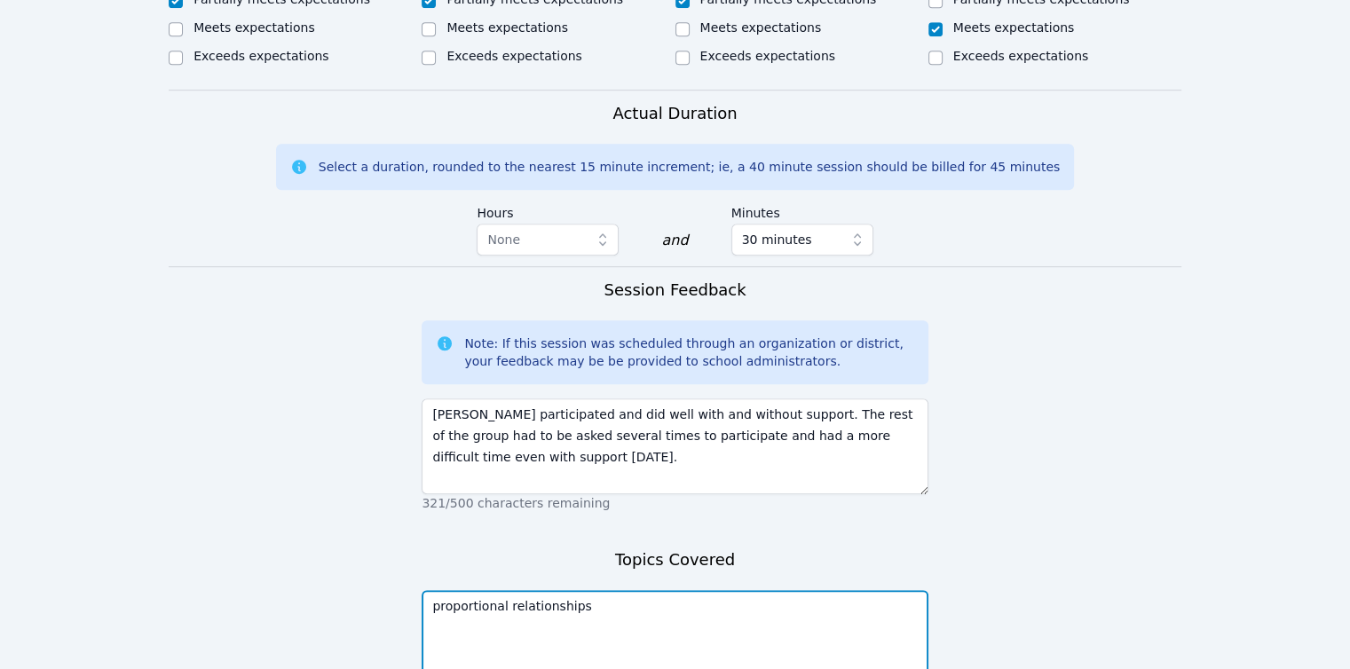
type textarea "proportional relationships"
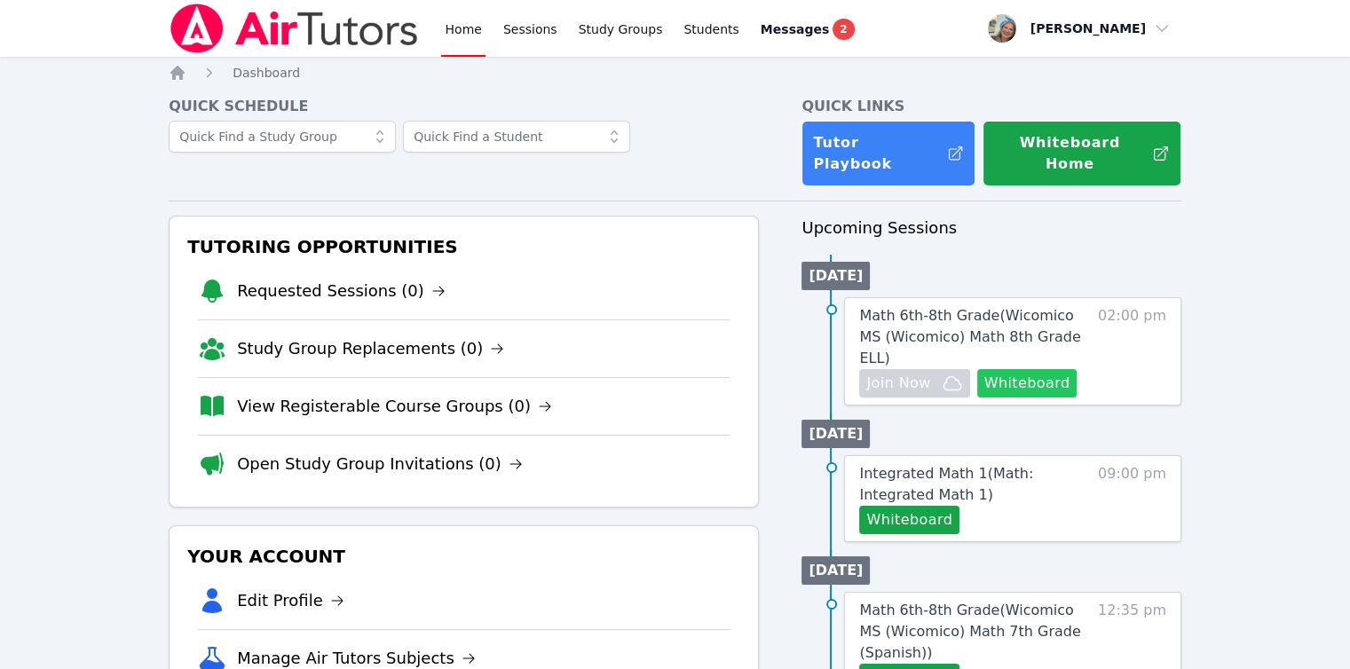
click at [1019, 369] on button "Whiteboard" at bounding box center [1027, 383] width 100 height 28
click at [506, 53] on link "Sessions" at bounding box center [530, 28] width 61 height 57
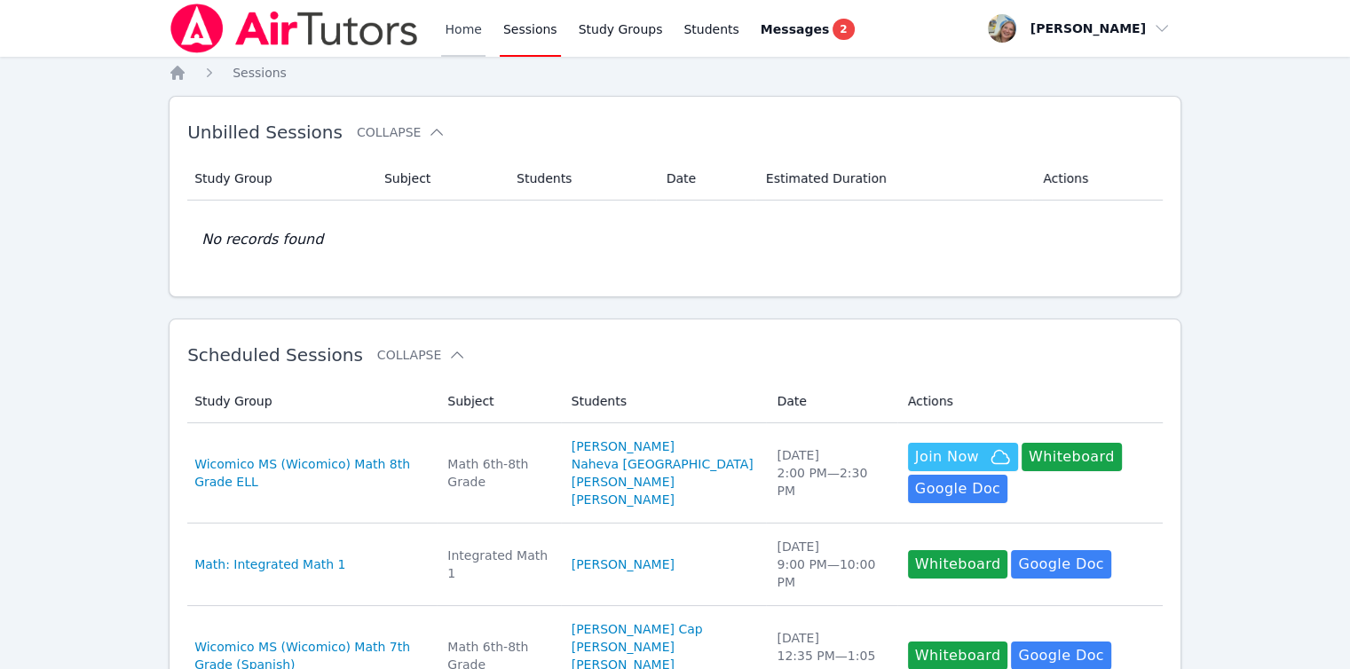
click at [479, 43] on link "Home" at bounding box center [462, 28] width 43 height 57
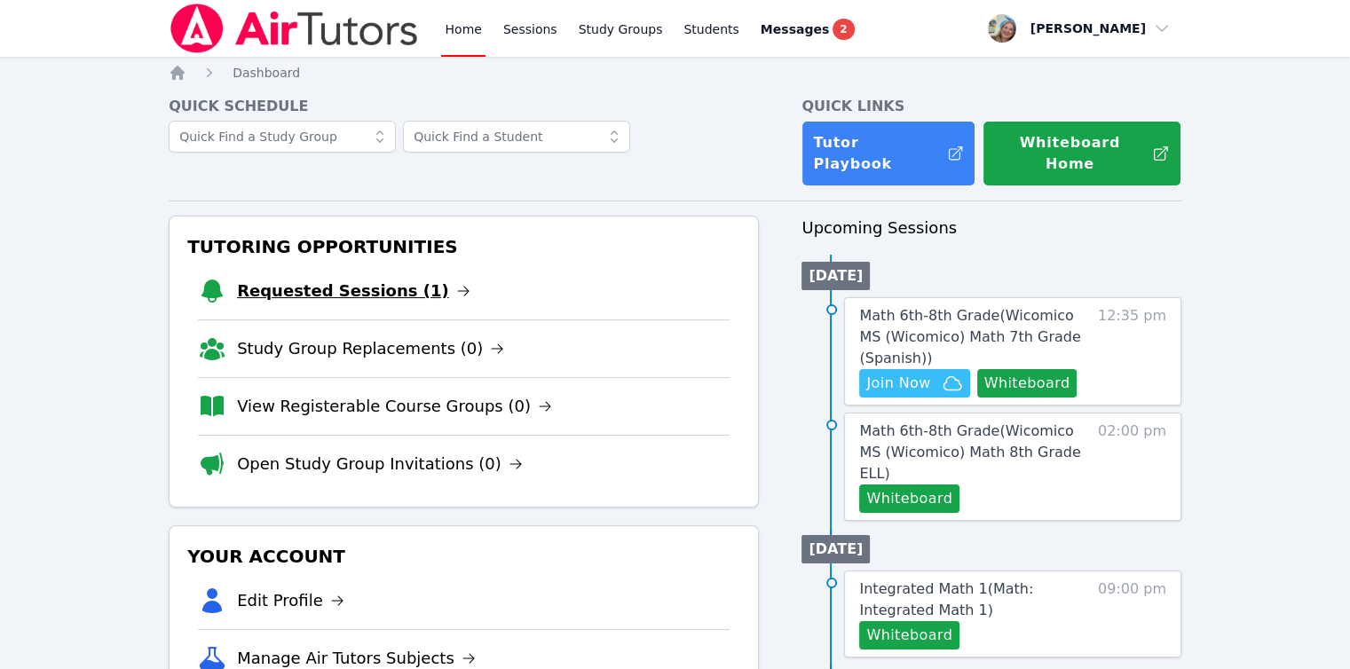
click at [333, 279] on link "Requested Sessions (1)" at bounding box center [353, 291] width 233 height 25
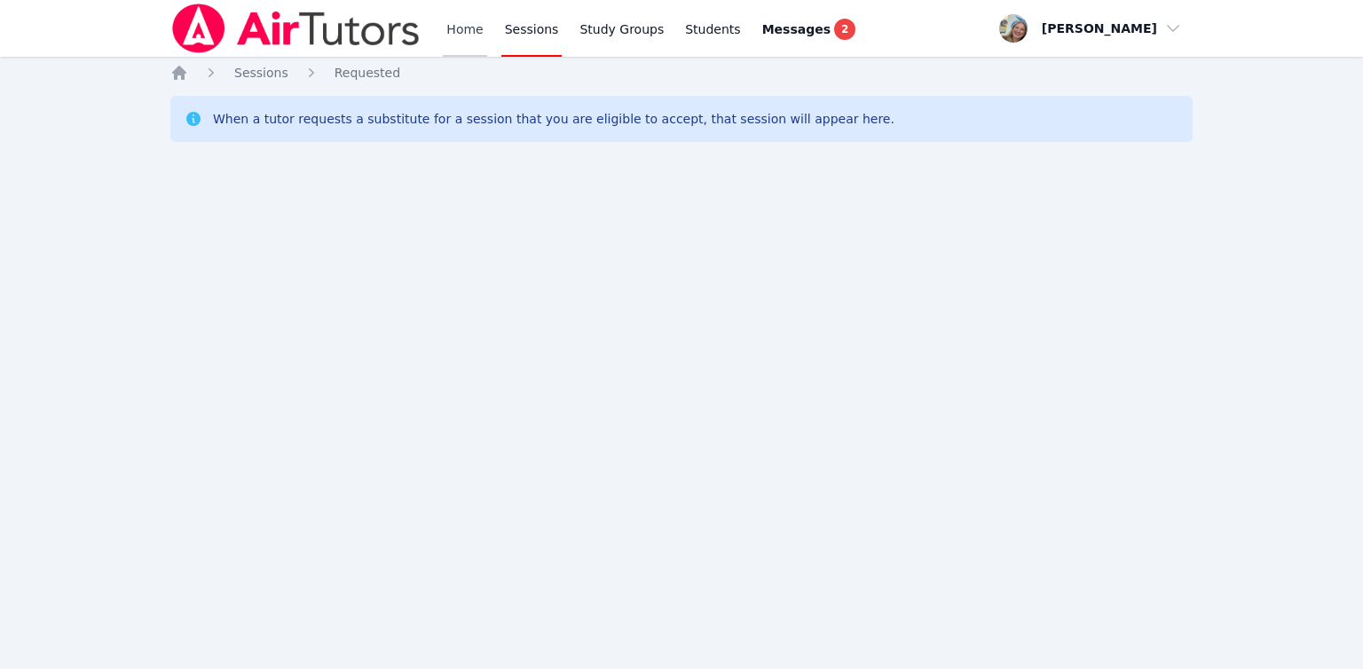
click at [475, 27] on link "Home" at bounding box center [464, 28] width 43 height 57
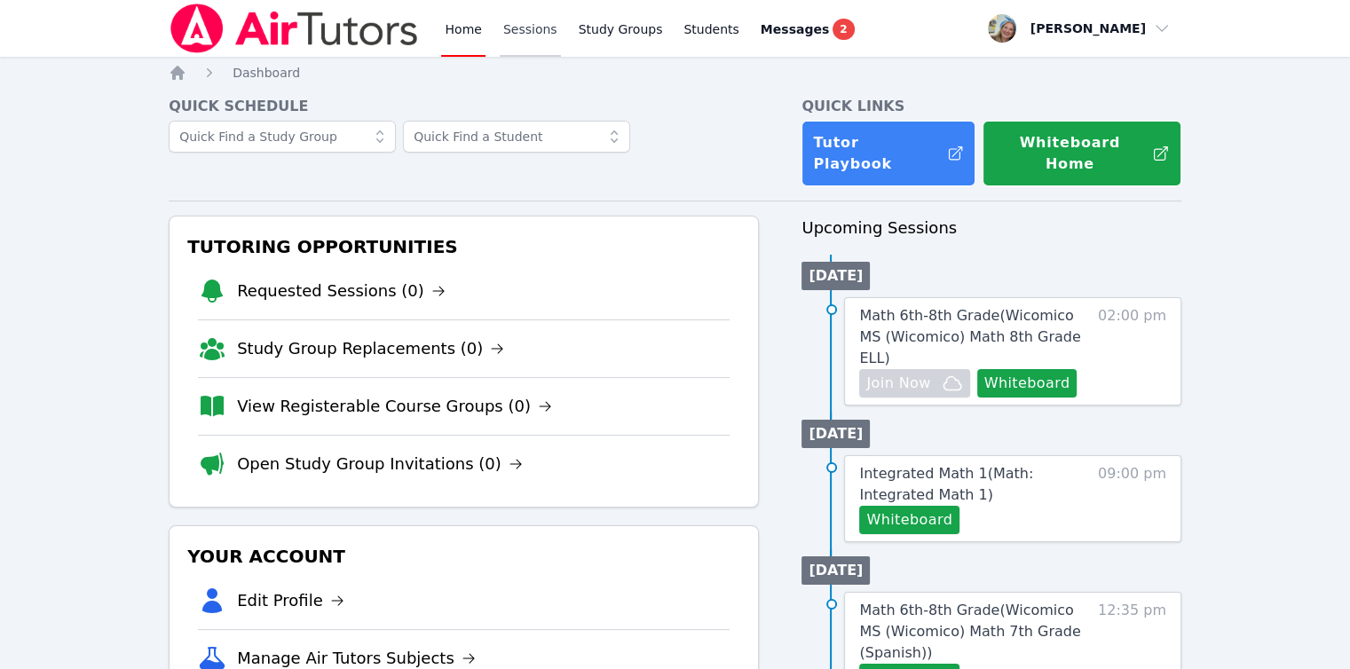
click at [504, 27] on link "Sessions" at bounding box center [530, 28] width 61 height 57
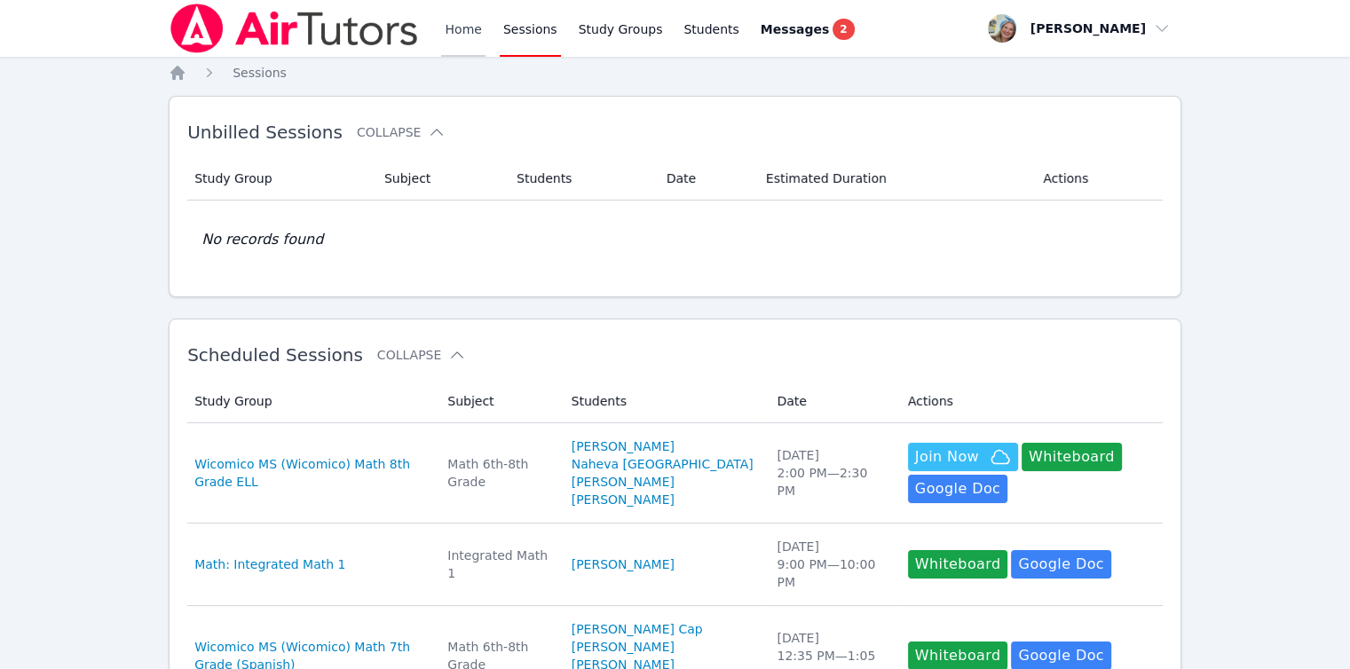
click at [452, 24] on link "Home" at bounding box center [462, 28] width 43 height 57
